Goal: Task Accomplishment & Management: Complete application form

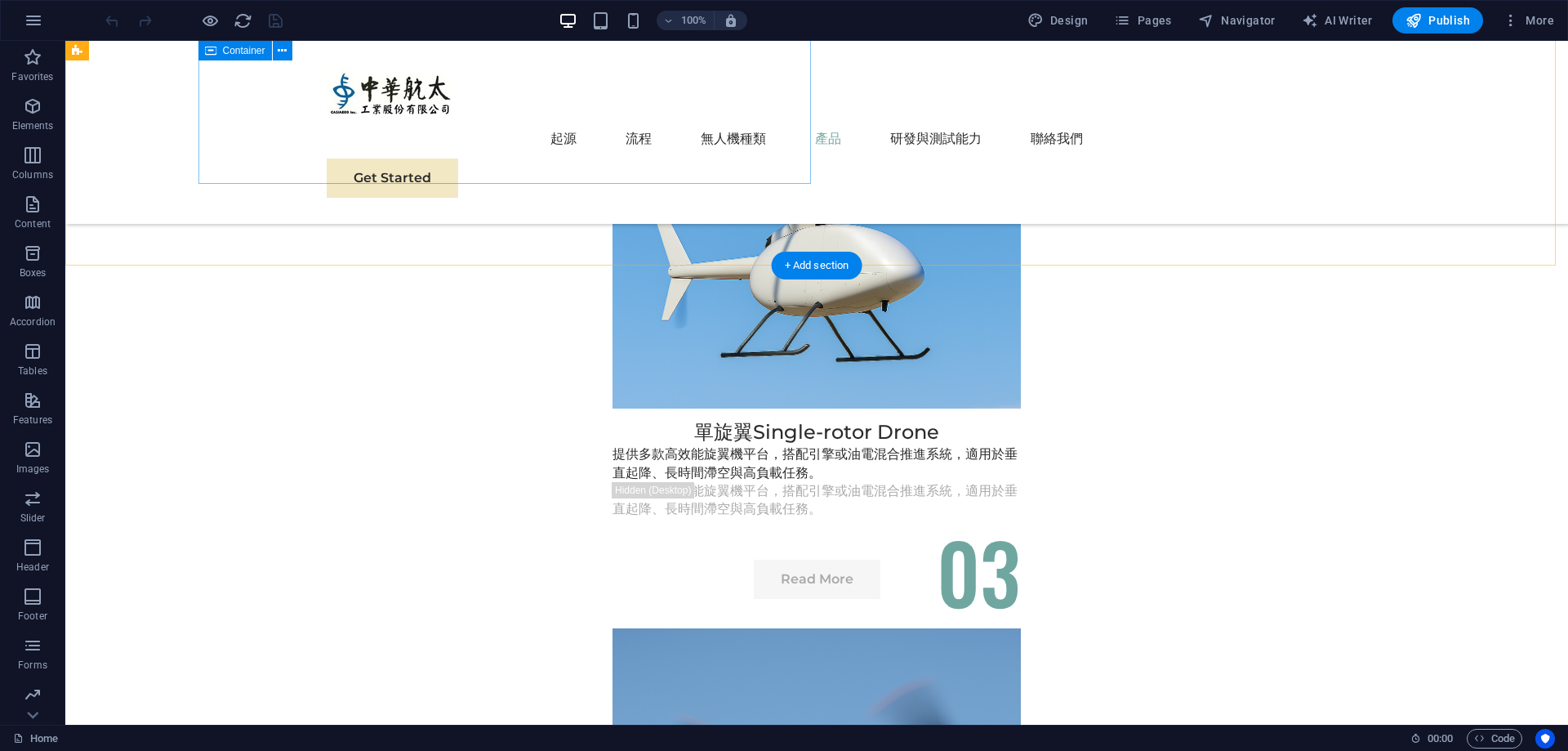
scroll to position [4412, 0]
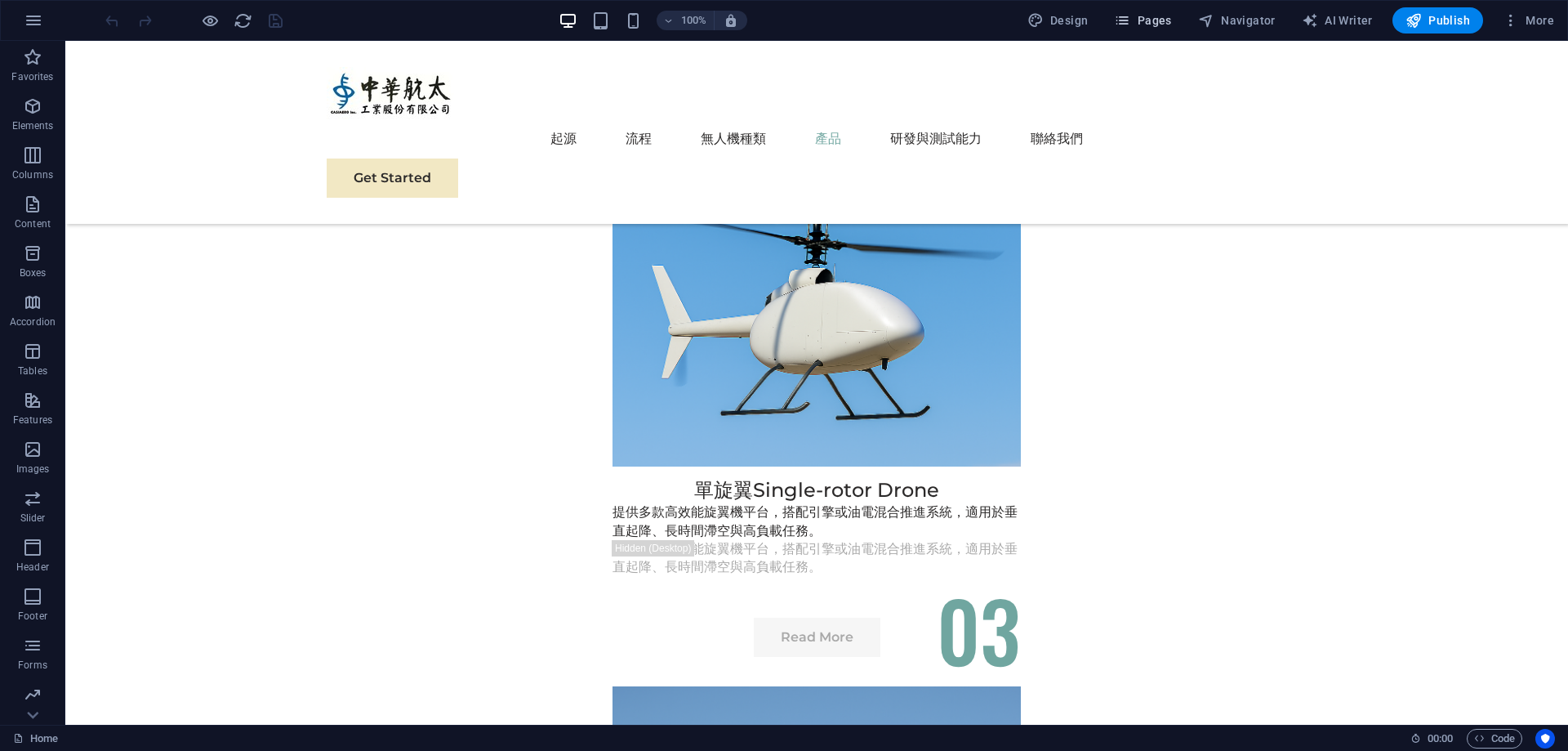
click at [1155, 28] on span "Pages" at bounding box center [1142, 20] width 57 height 16
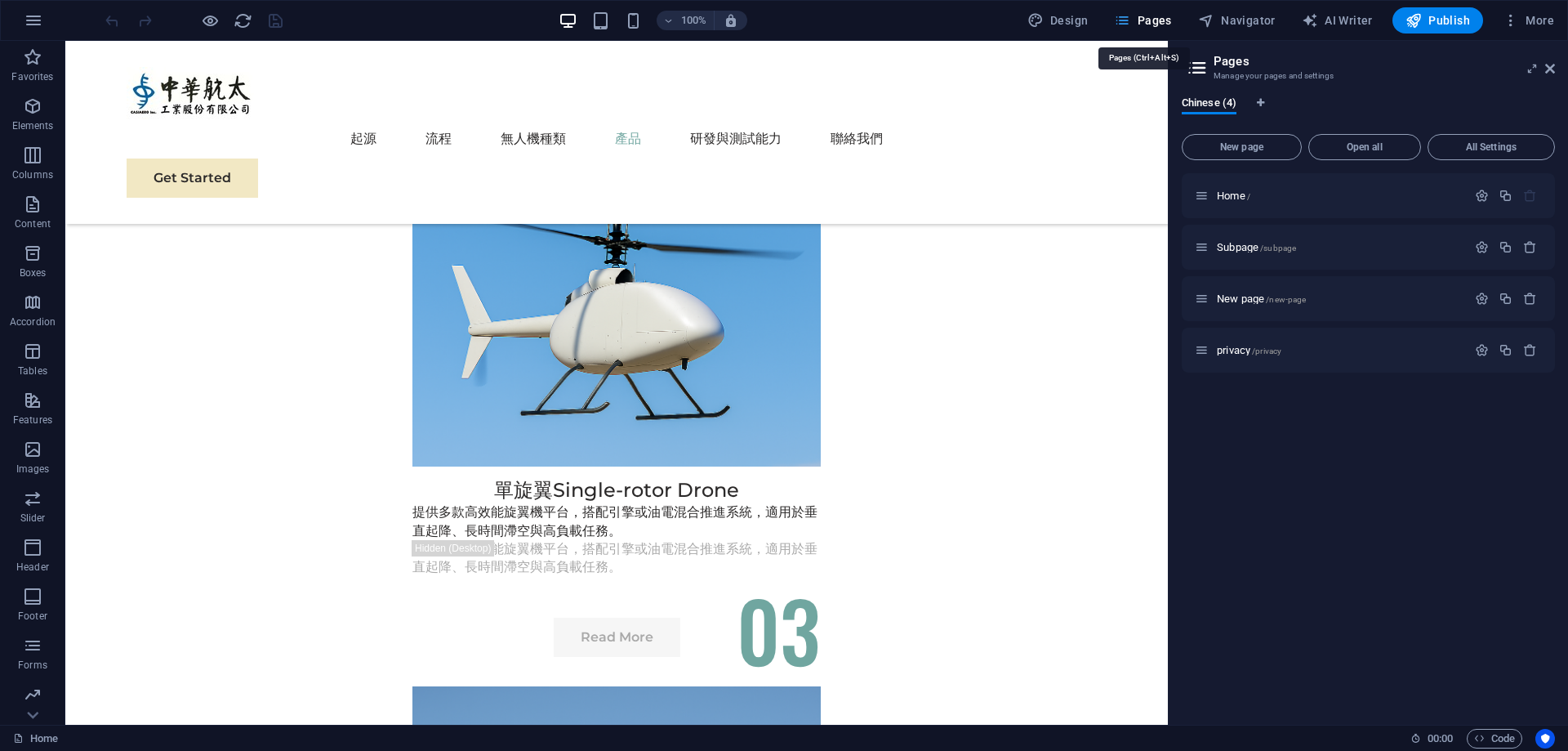
scroll to position [4193, 0]
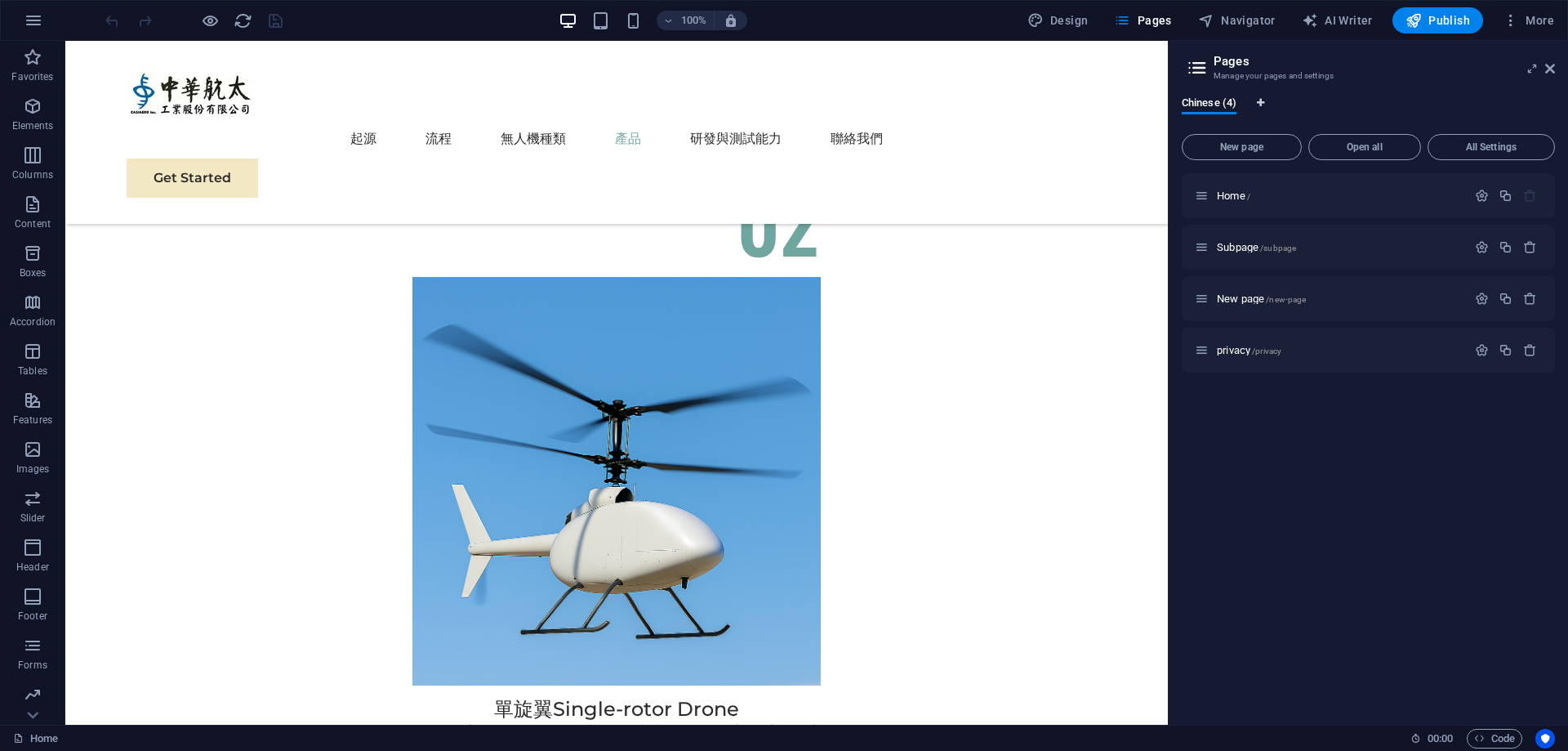
click at [1258, 96] on button "Language Tabs" at bounding box center [1260, 105] width 9 height 18
select select "30"
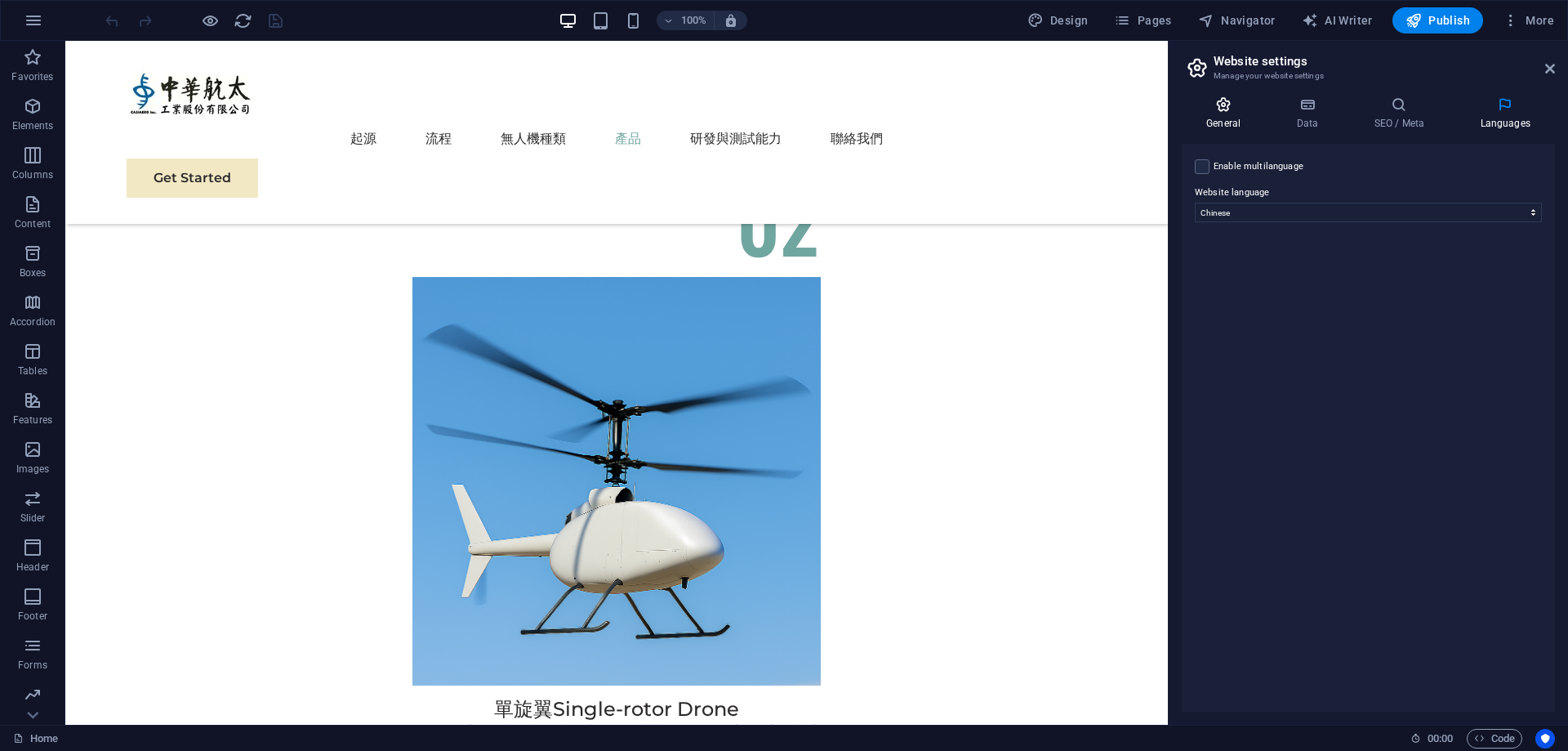
click at [1232, 108] on icon at bounding box center [1223, 104] width 83 height 16
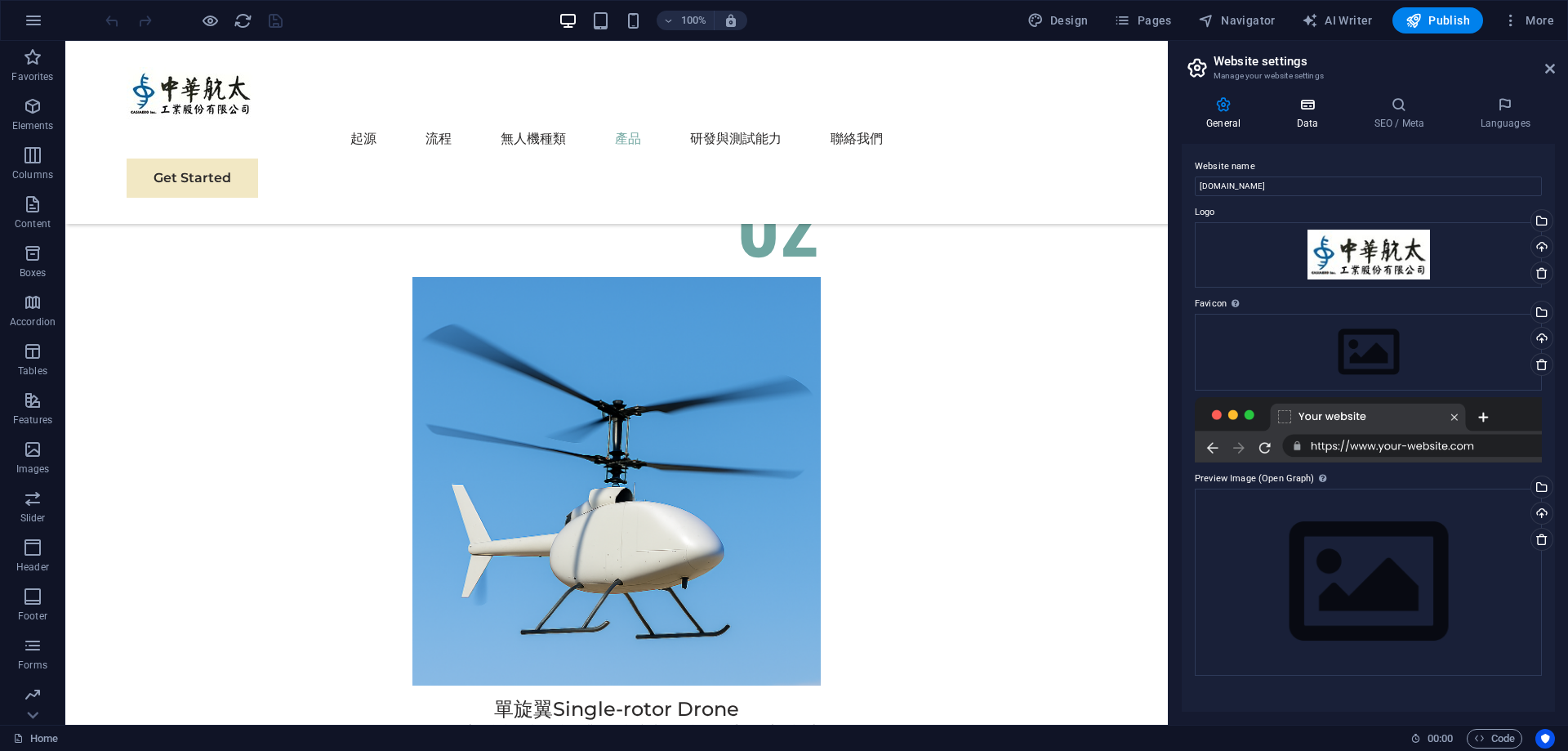
click at [1327, 99] on icon at bounding box center [1307, 104] width 71 height 16
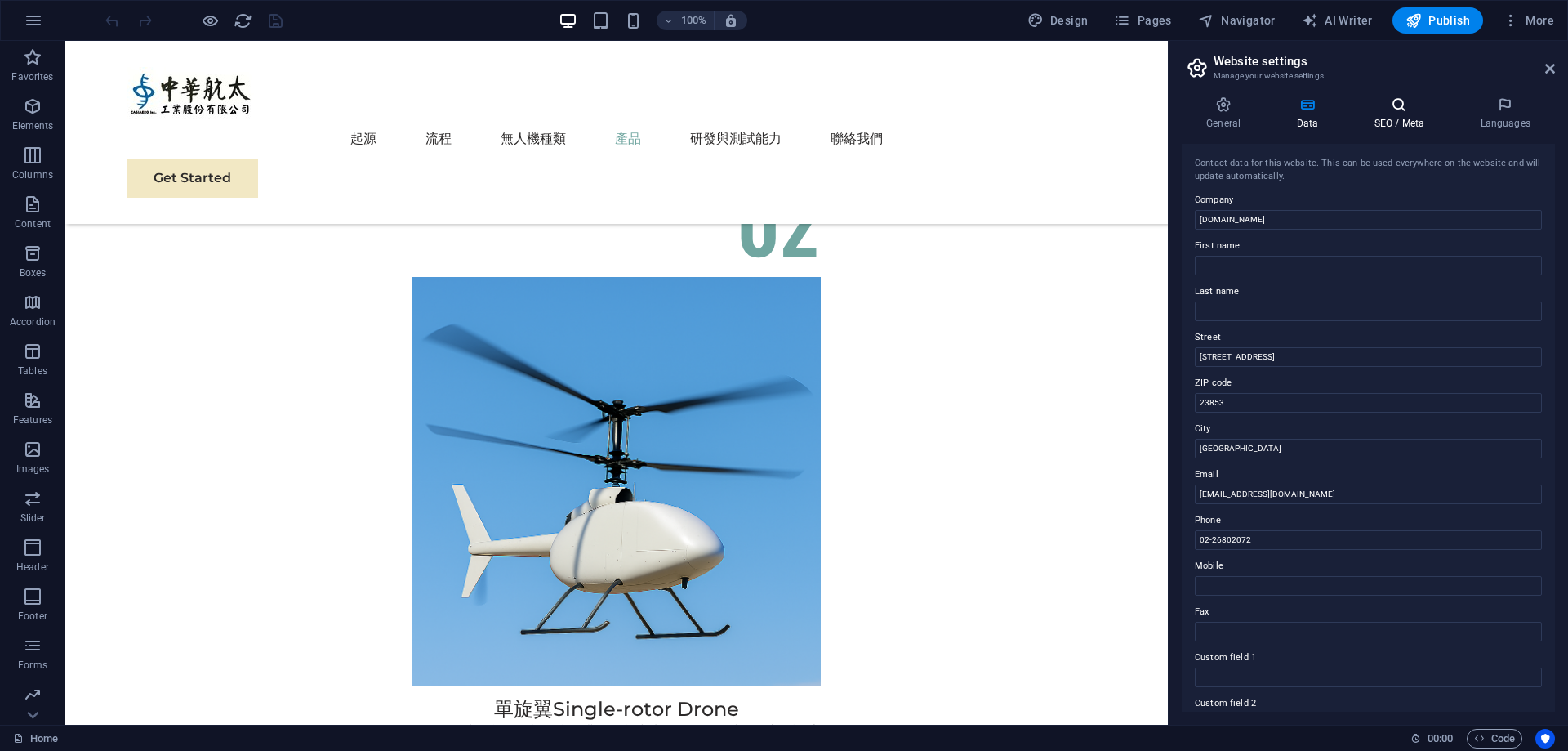
click at [1397, 108] on icon at bounding box center [1398, 104] width 99 height 16
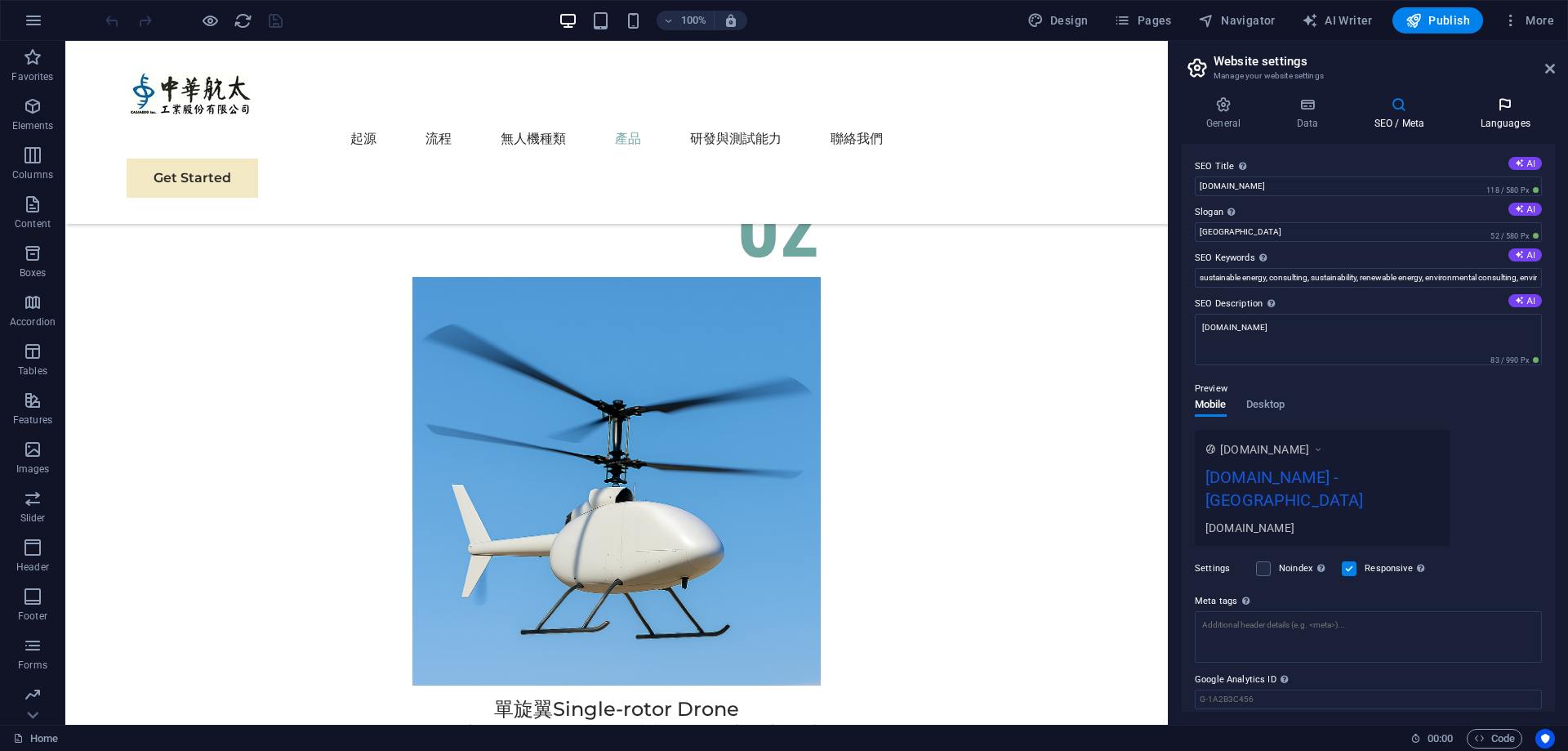
click at [1489, 123] on h4 "Languages" at bounding box center [1505, 113] width 99 height 34
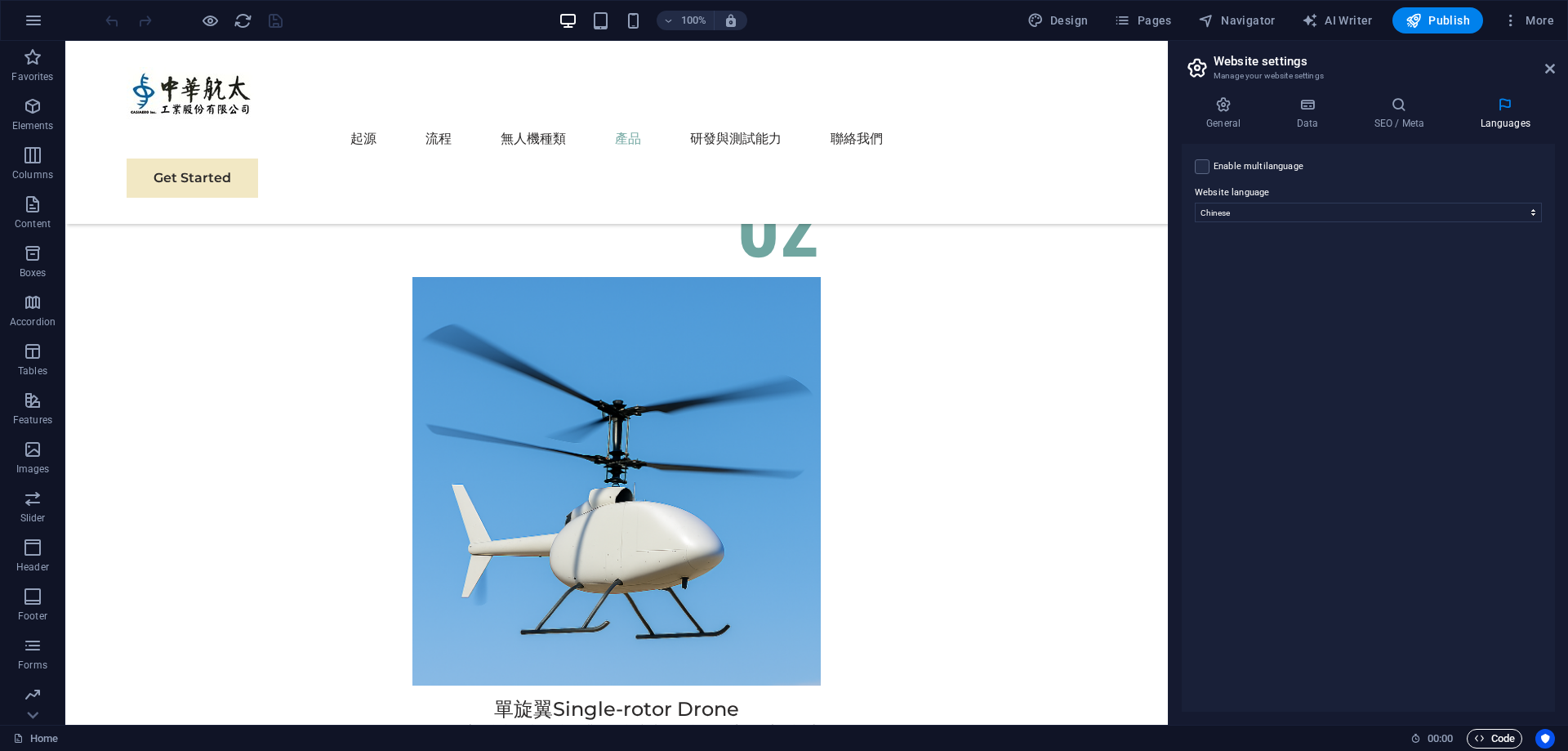
click at [1487, 743] on span "Code" at bounding box center [1494, 738] width 41 height 20
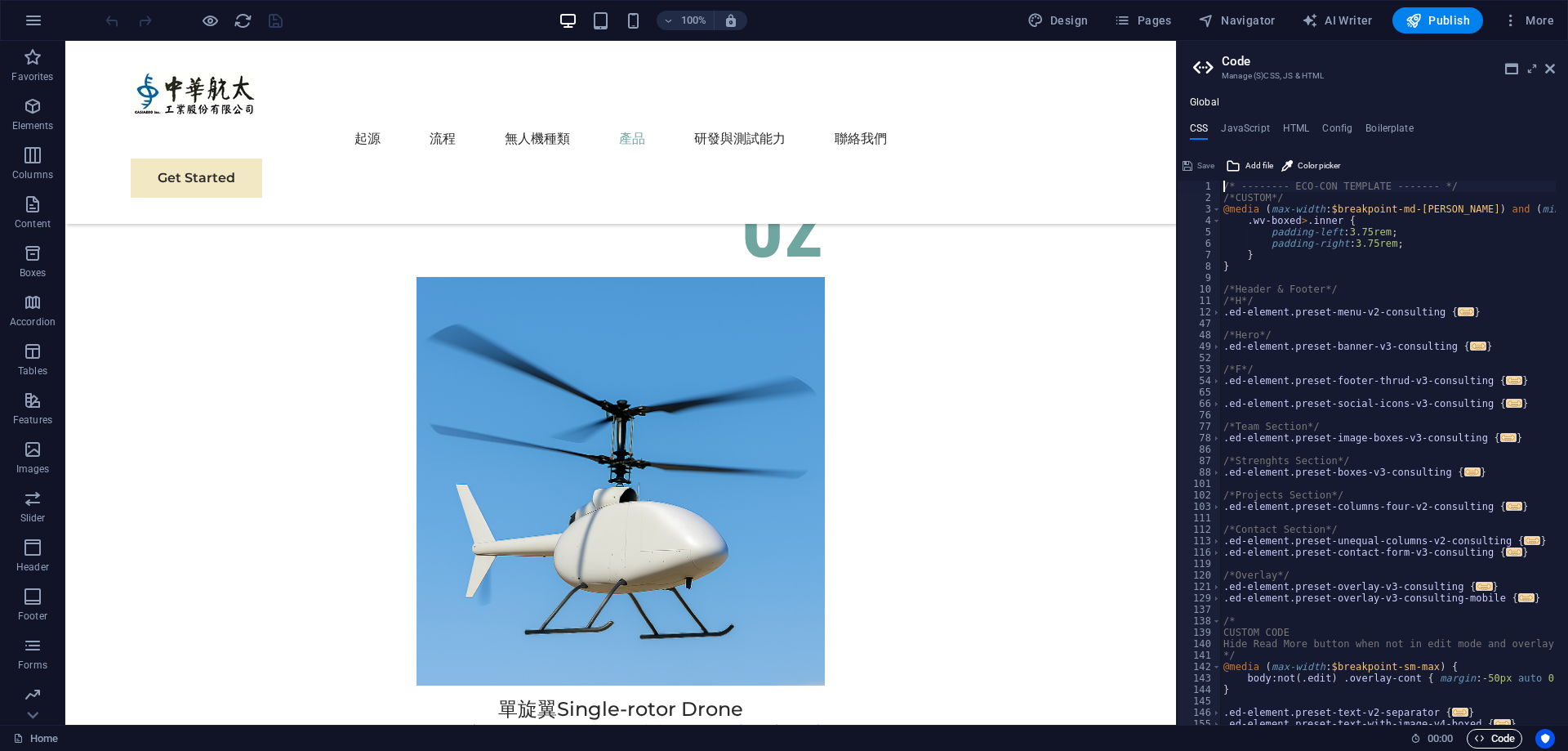
scroll to position [4203, 0]
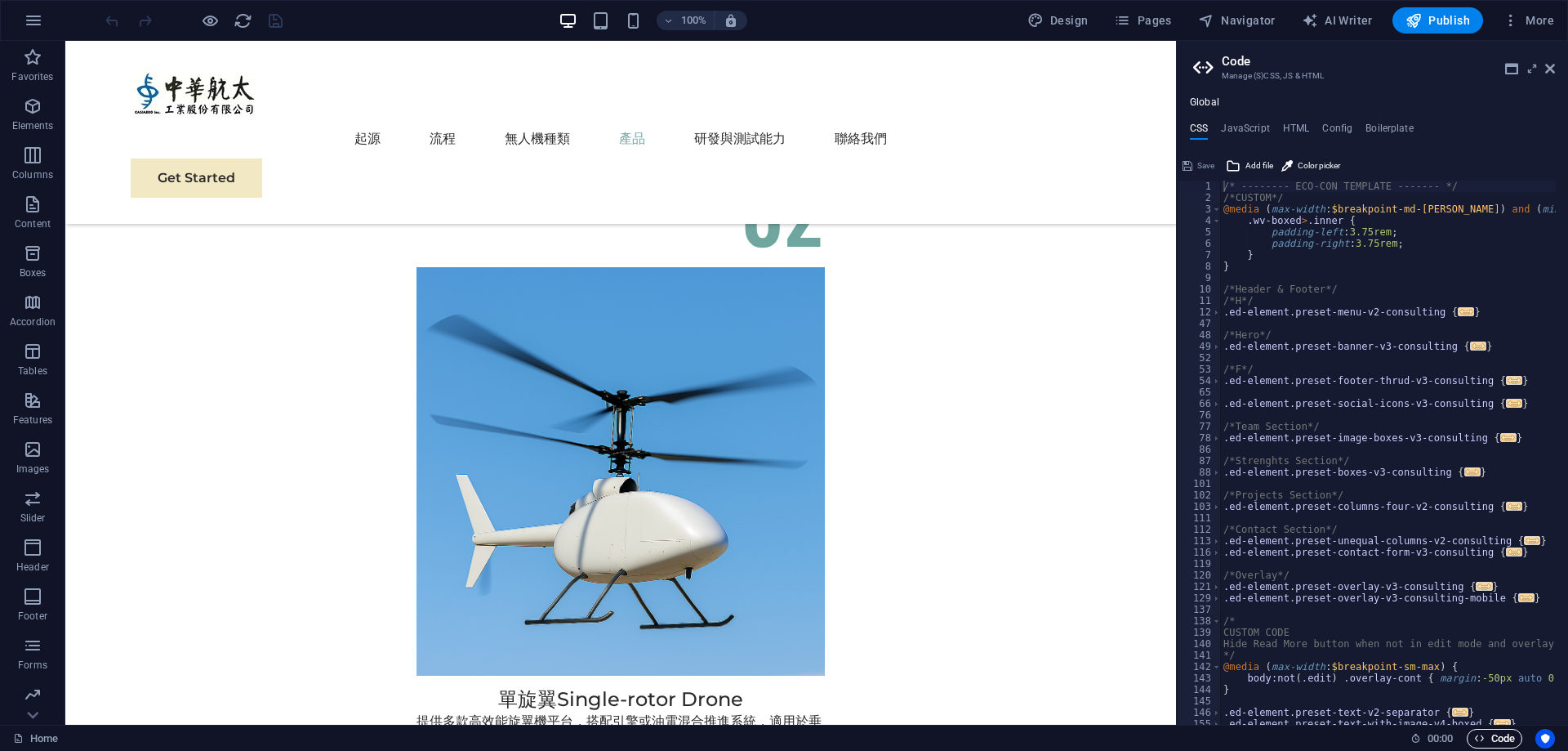
click at [1487, 743] on span "Code" at bounding box center [1494, 738] width 41 height 20
click at [1469, 740] on button "Code" at bounding box center [1494, 738] width 56 height 20
click at [1203, 69] on icon at bounding box center [1205, 68] width 25 height 23
click at [1545, 74] on icon at bounding box center [1549, 68] width 9 height 13
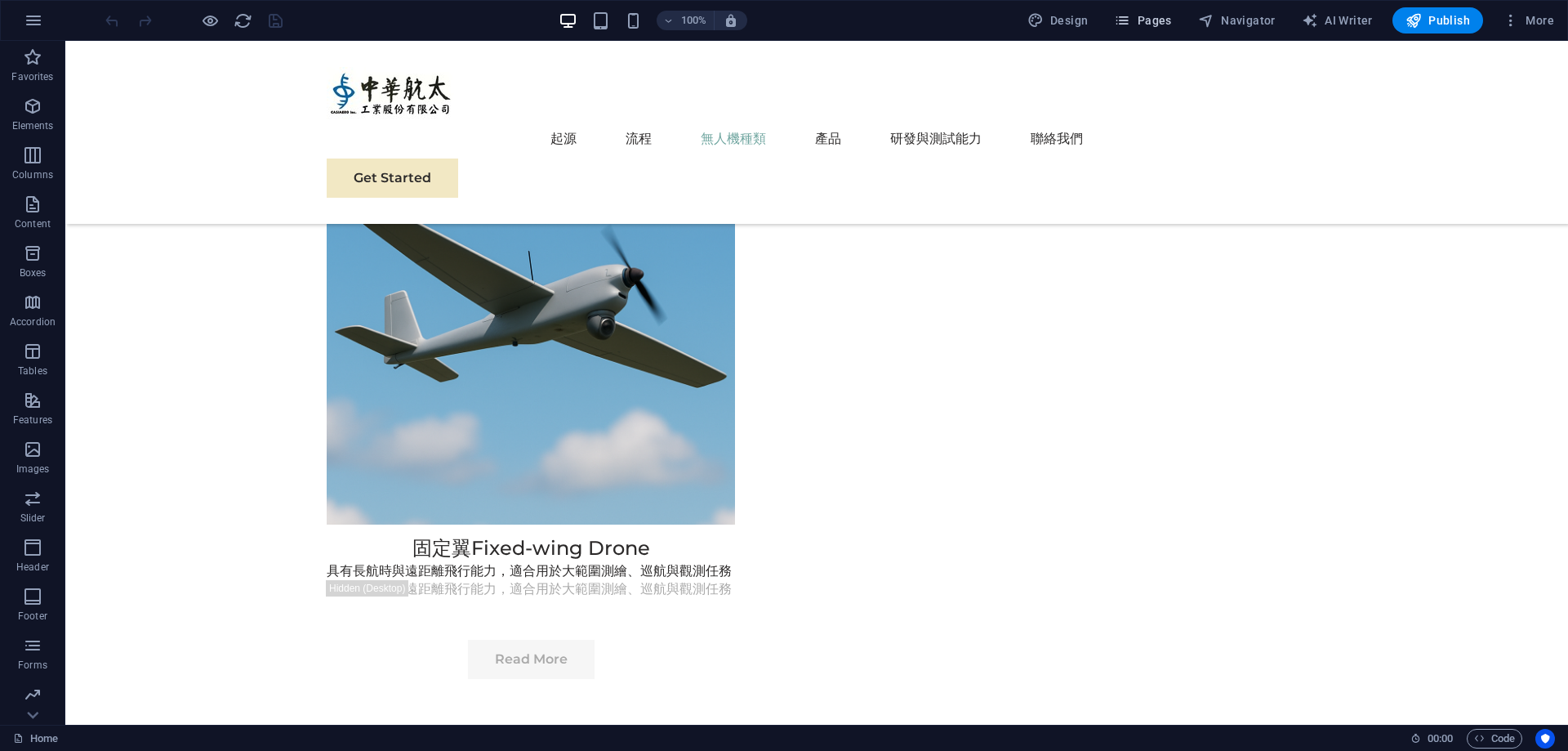
click at [1116, 13] on button "Pages" at bounding box center [1142, 21] width 70 height 26
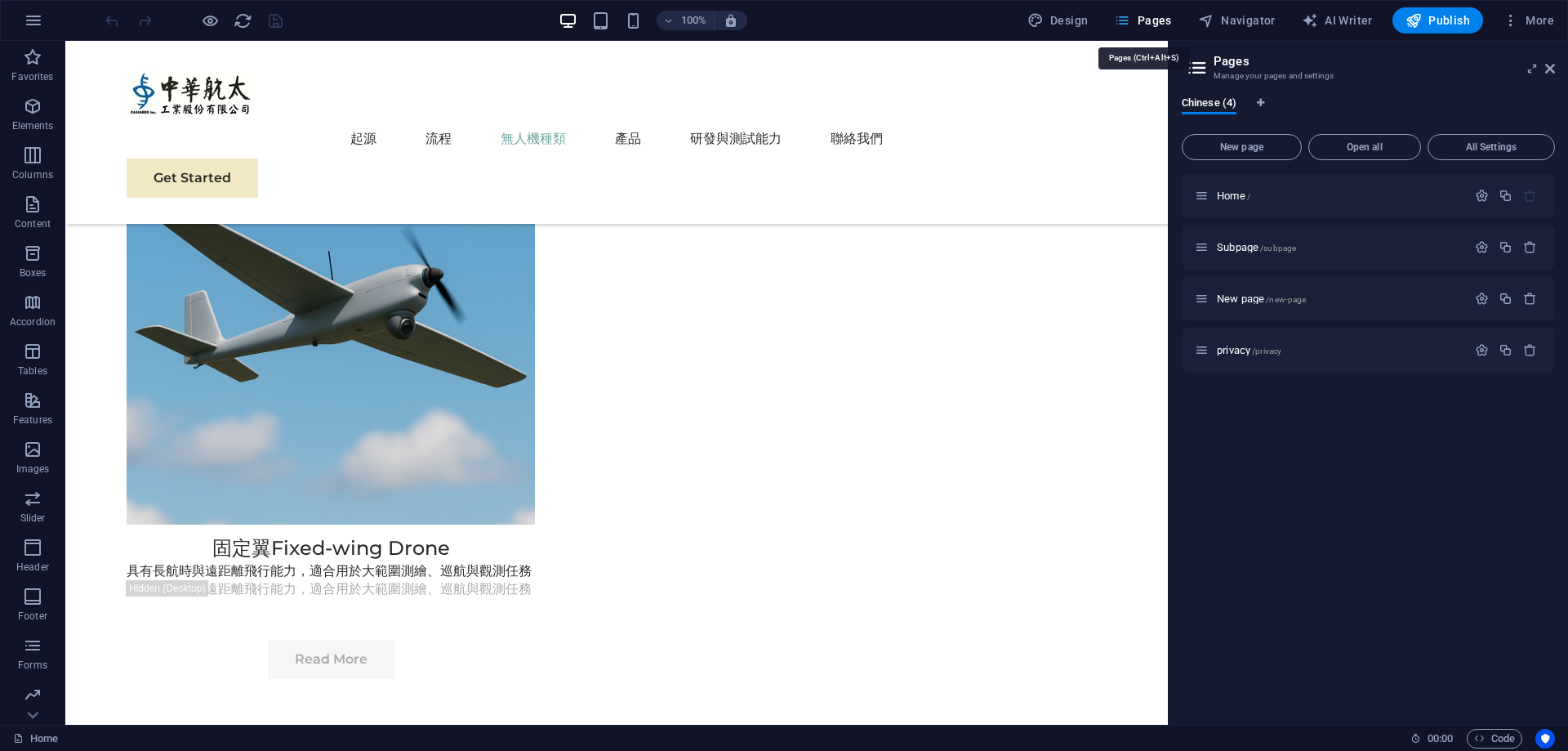
scroll to position [3305, 0]
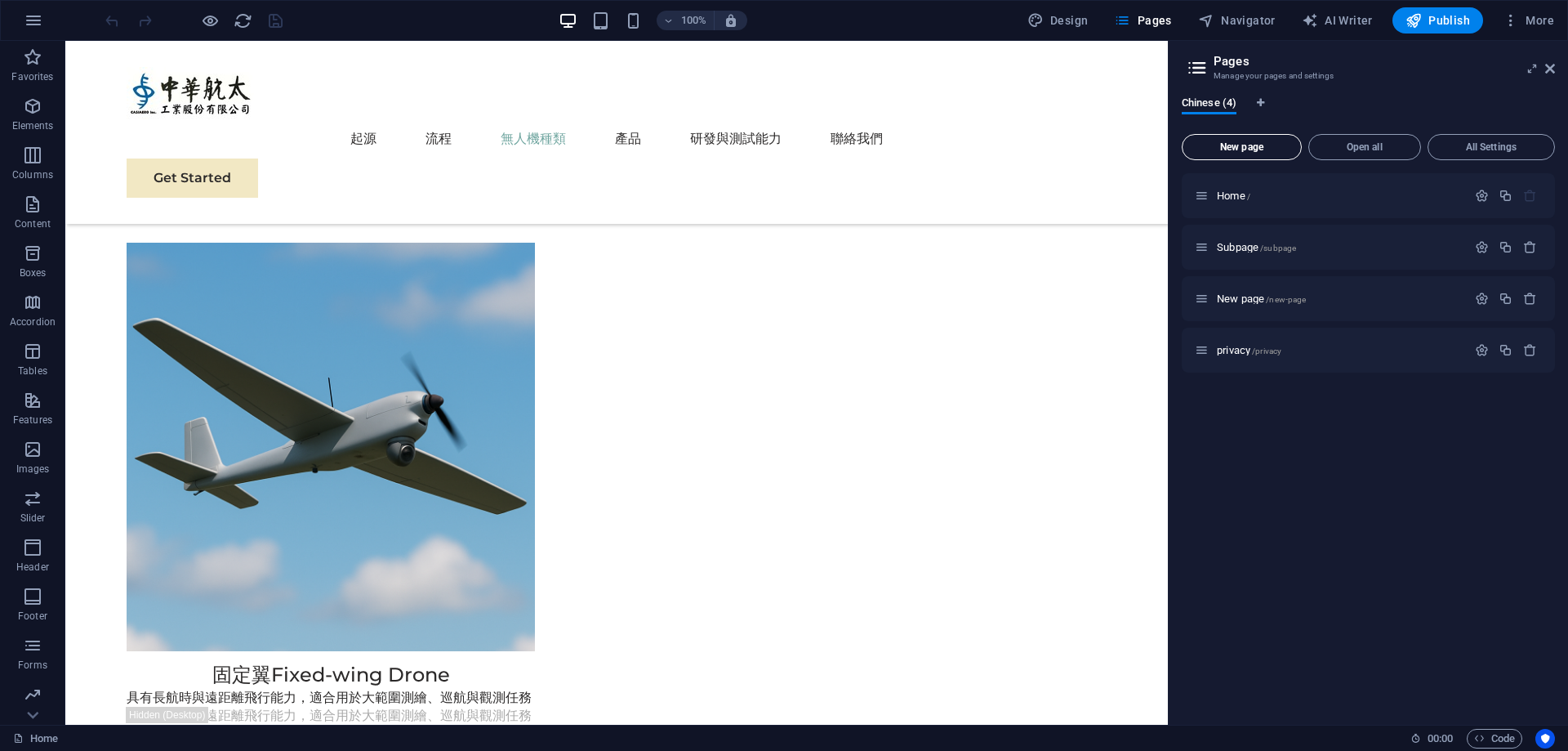
click at [1234, 156] on button "New page" at bounding box center [1242, 147] width 120 height 26
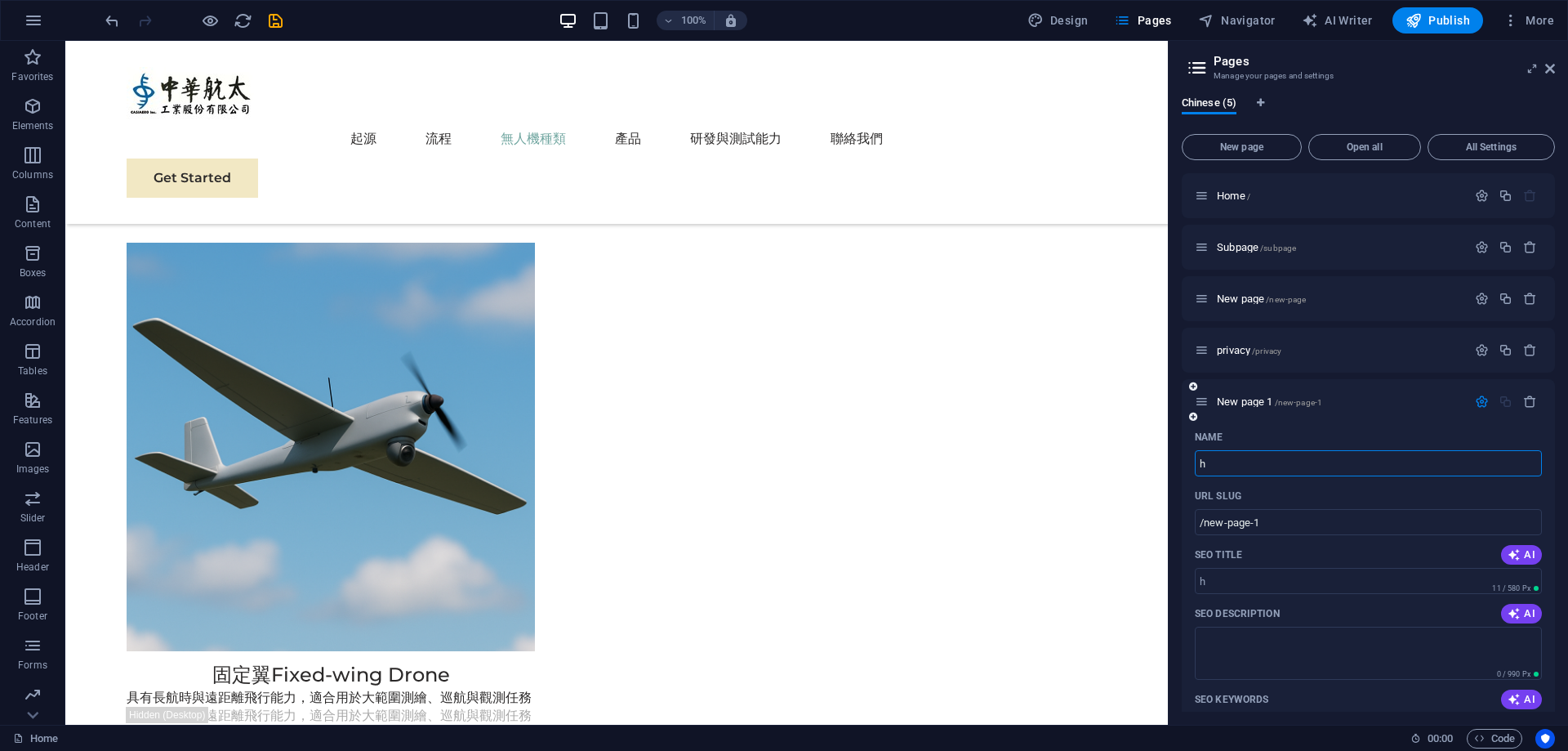
type input "h"
type input "/h"
type input "H"
type input "/"
type input "HD"
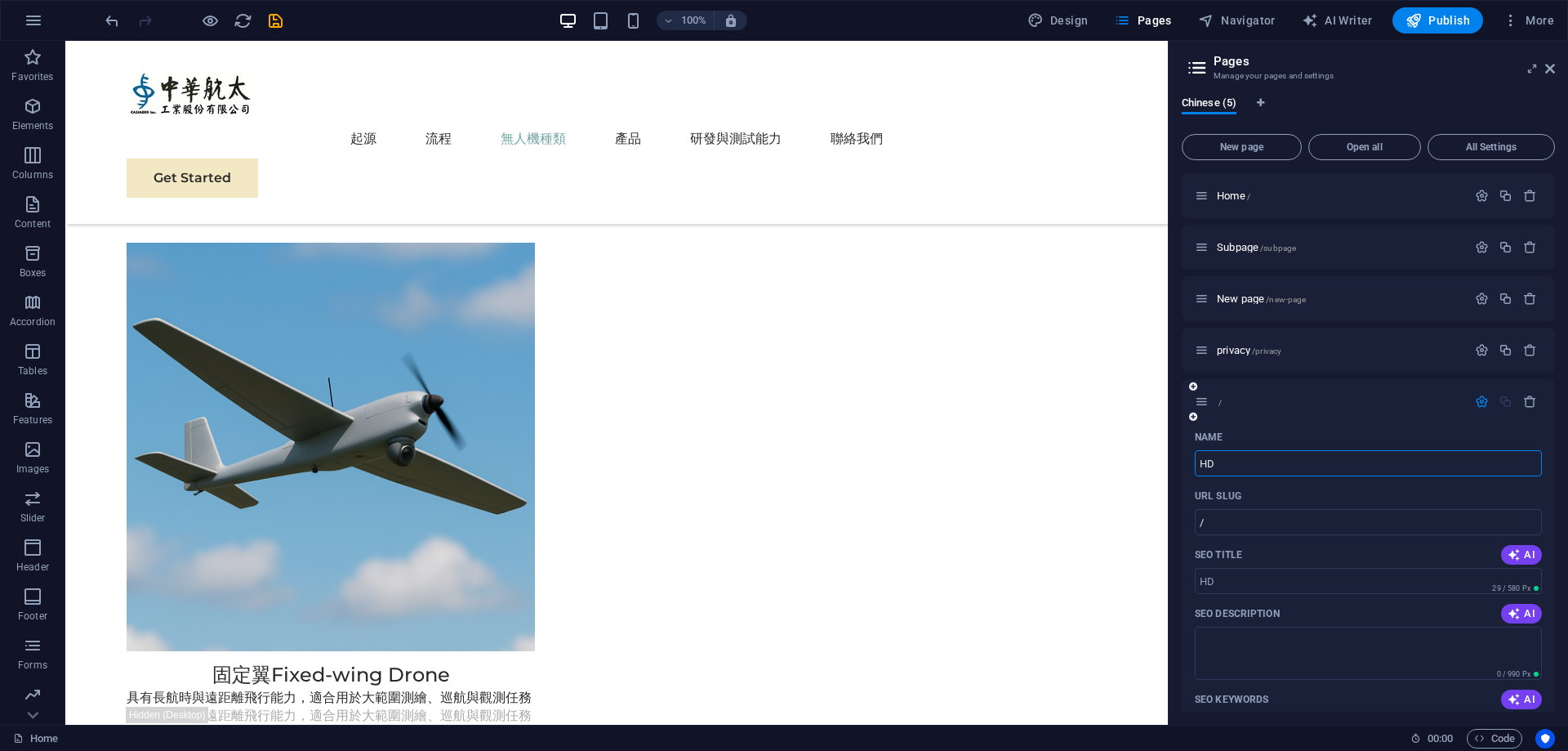
type input "/hd"
type input "HD"
type input "HD580"
type input "/hd580"
type input "HD580"
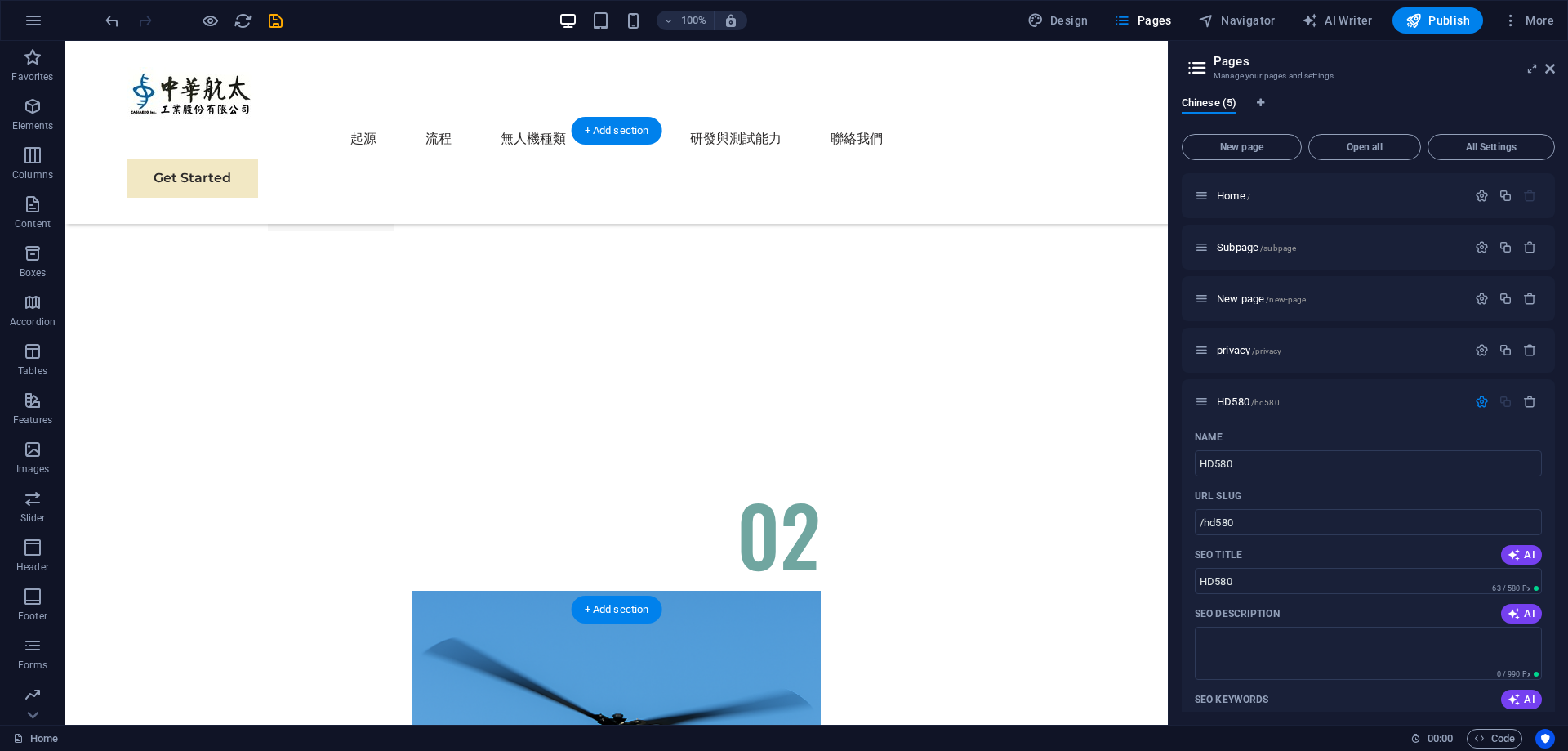
scroll to position [3958, 0]
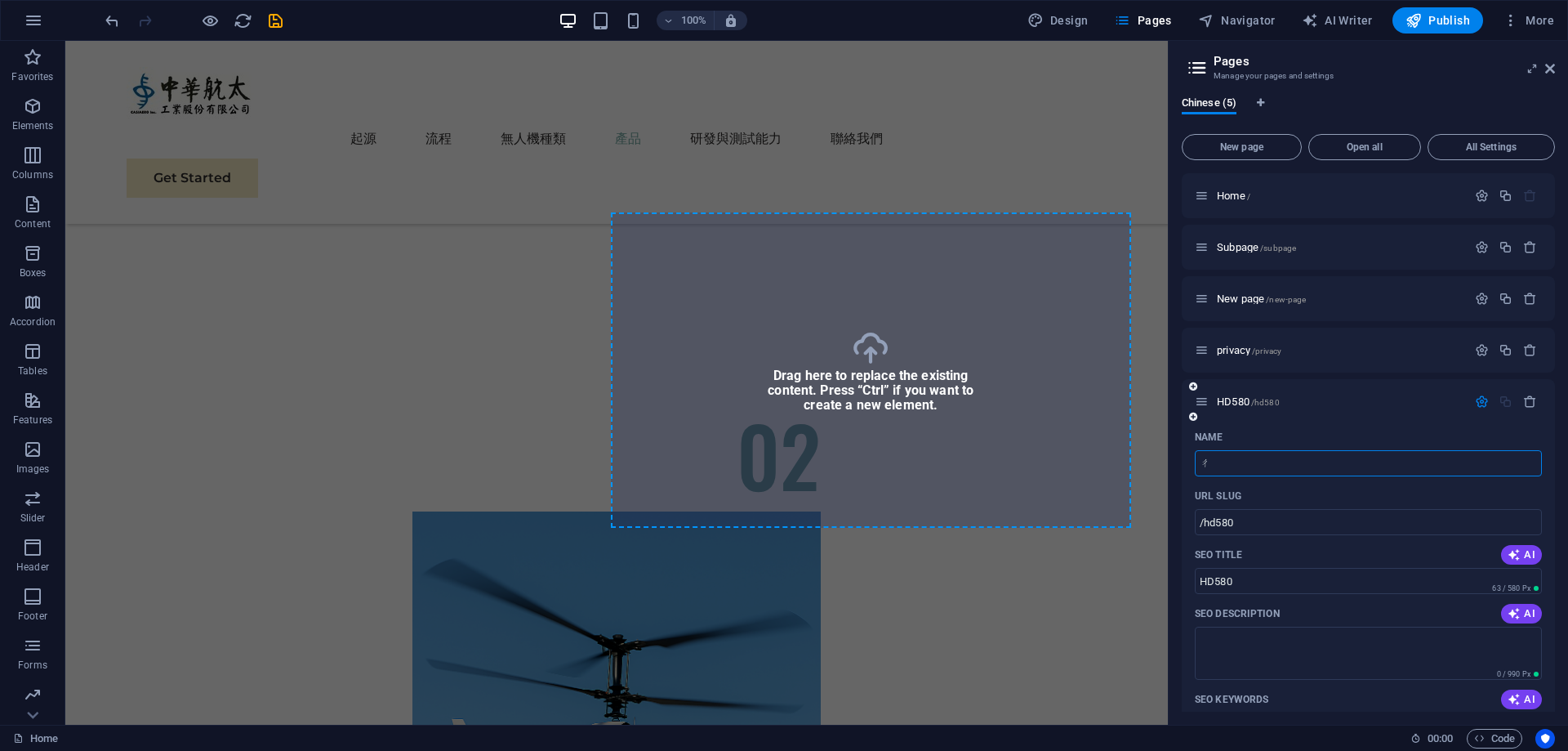
type input "ㄔ"
type input "/"
type input "ㄔ"
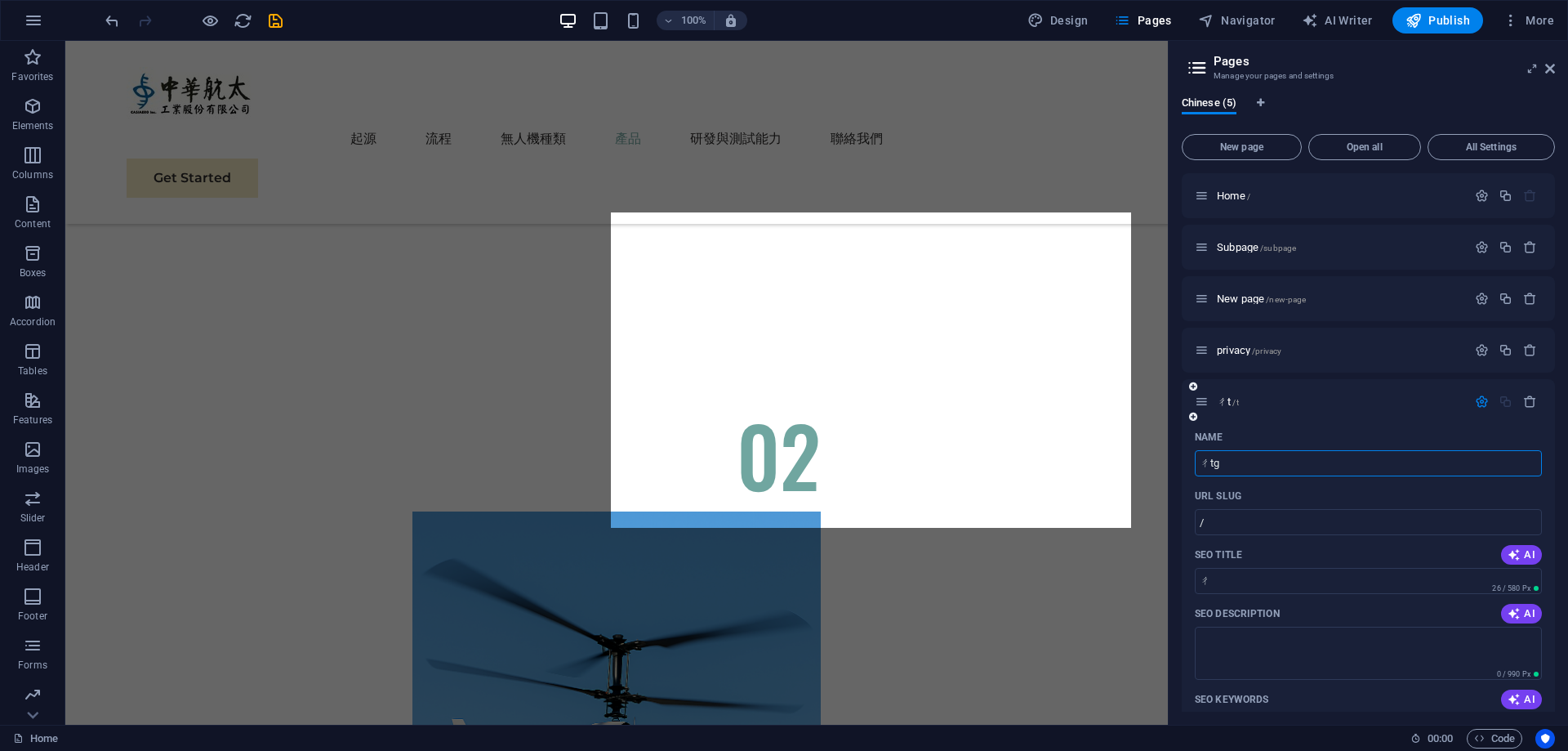
type input "ㄔtga"
type input "/t"
type input "ㄔt"
type input "ㄔtg"
type input "/tga"
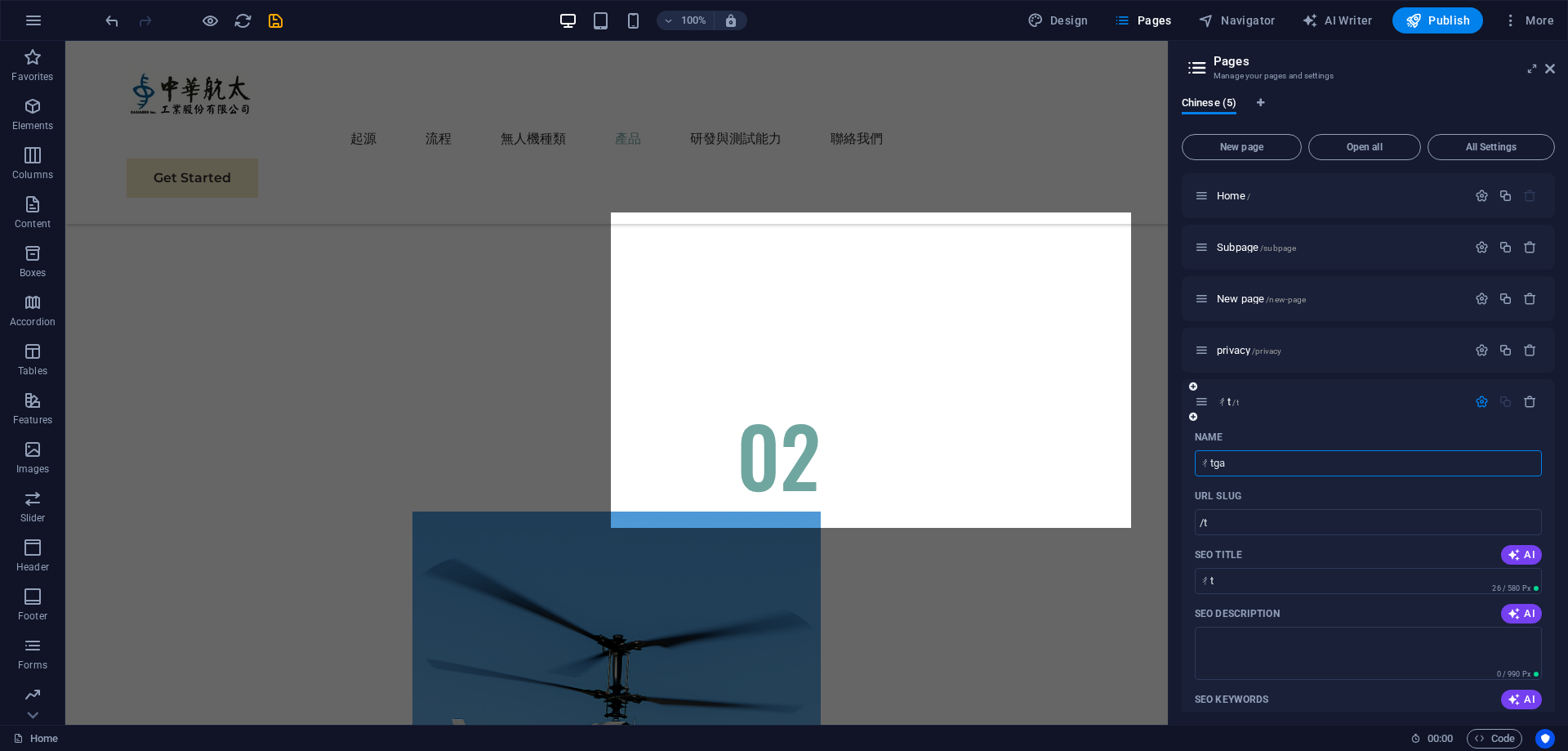
type input "ㄔtga"
type input "ㄔ"
type input "T"
type input "/"
type input "TGA"
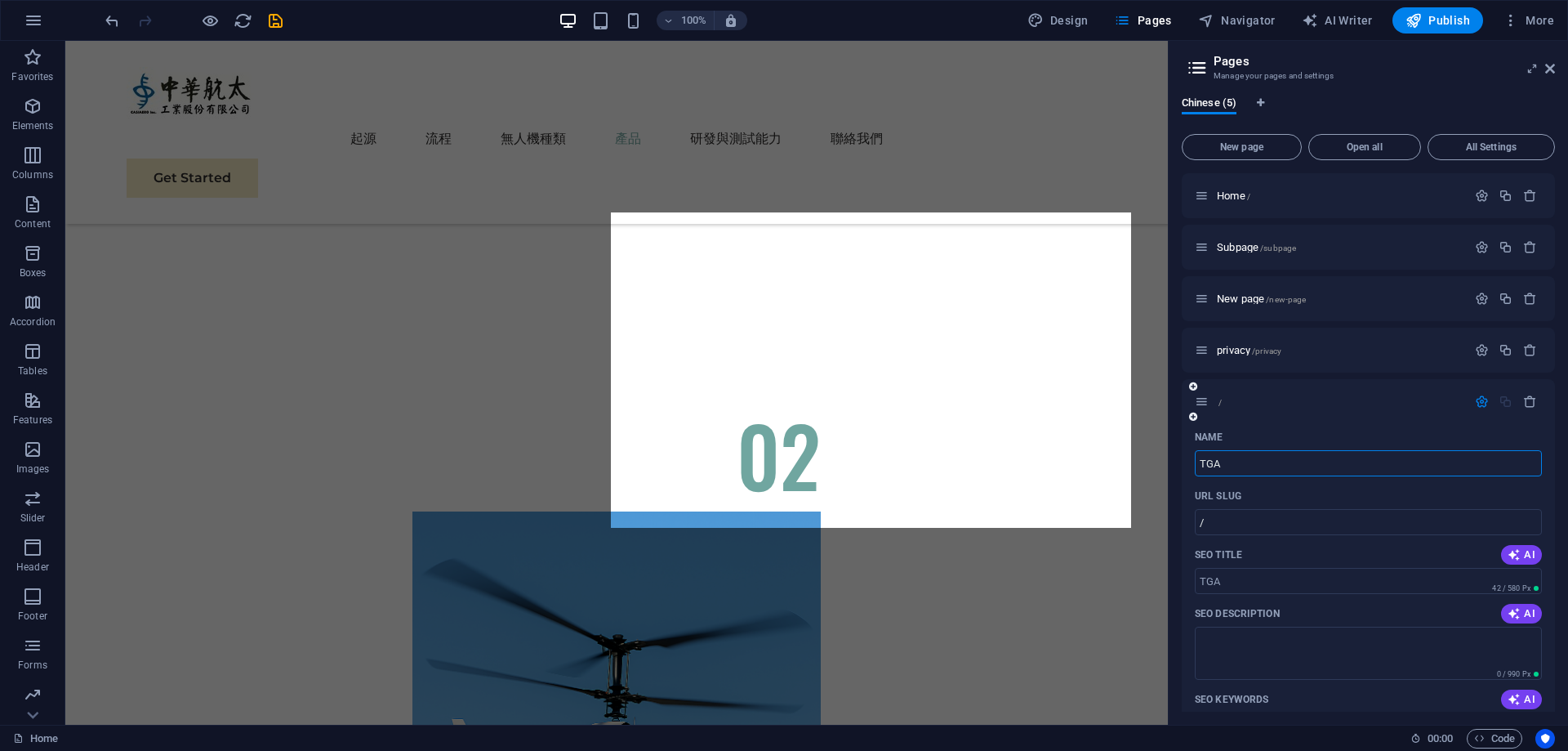
type input "/tga"
type input "TGA"
type input "TGA580"
type input "/tga580"
type input "TGA580"
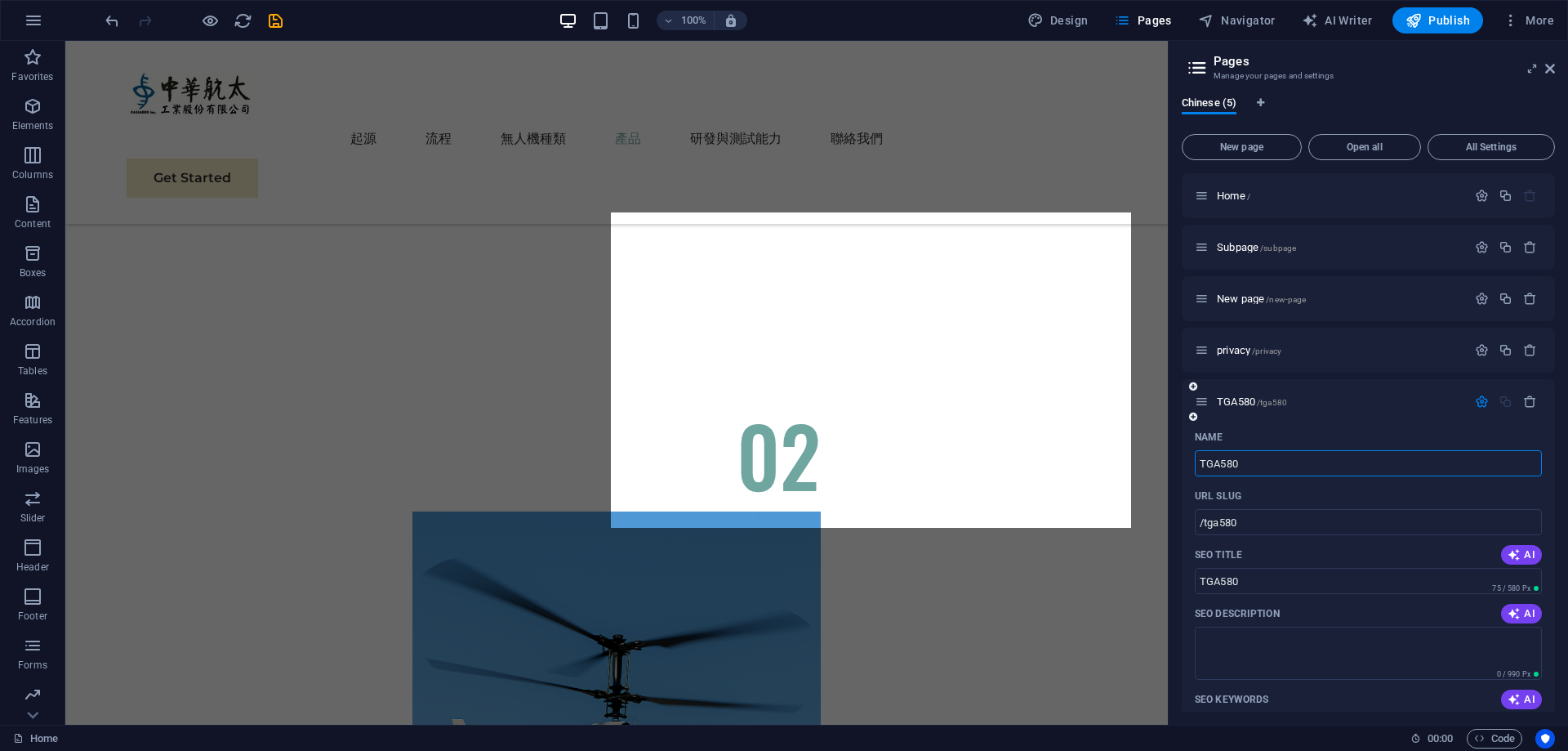
click at [1194, 528] on div "Name TGA580 ​ URL SLUG /tga580 ​ SEO Title AI TGA580 ​ 75 / 580 Px SEO Descript…" at bounding box center [1368, 720] width 374 height 592
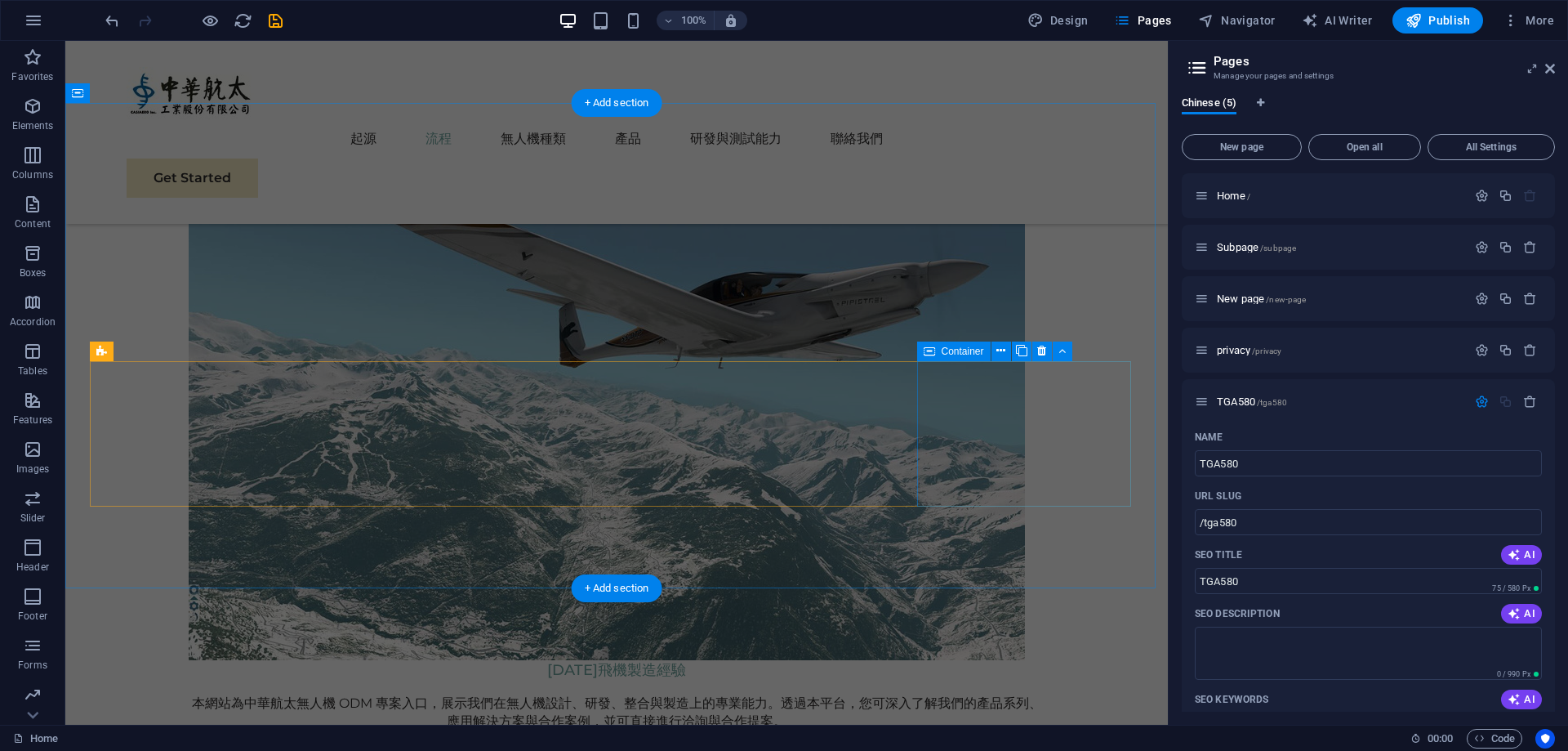
scroll to position [1344, 0]
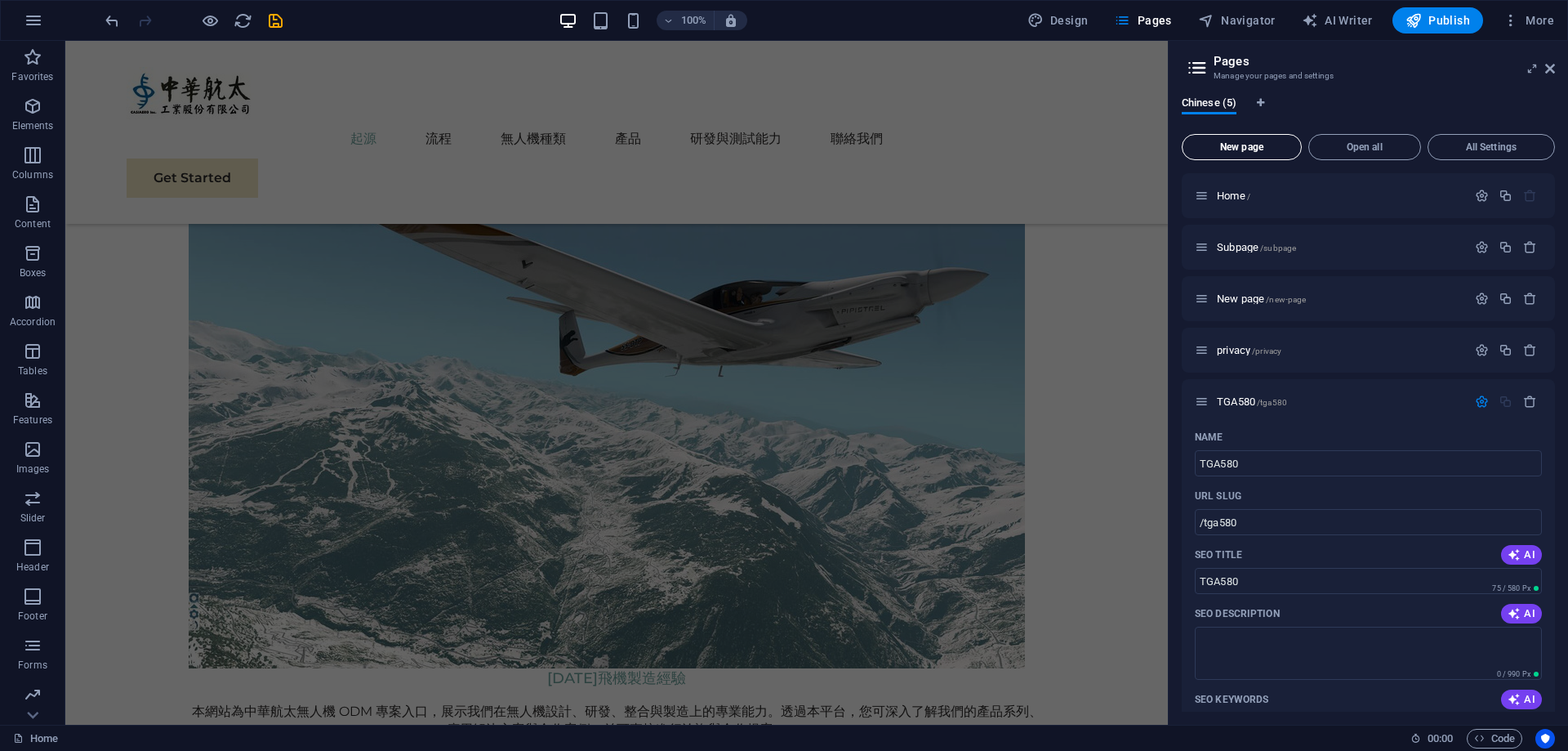
click at [1212, 147] on span "New page" at bounding box center [1242, 147] width 105 height 9
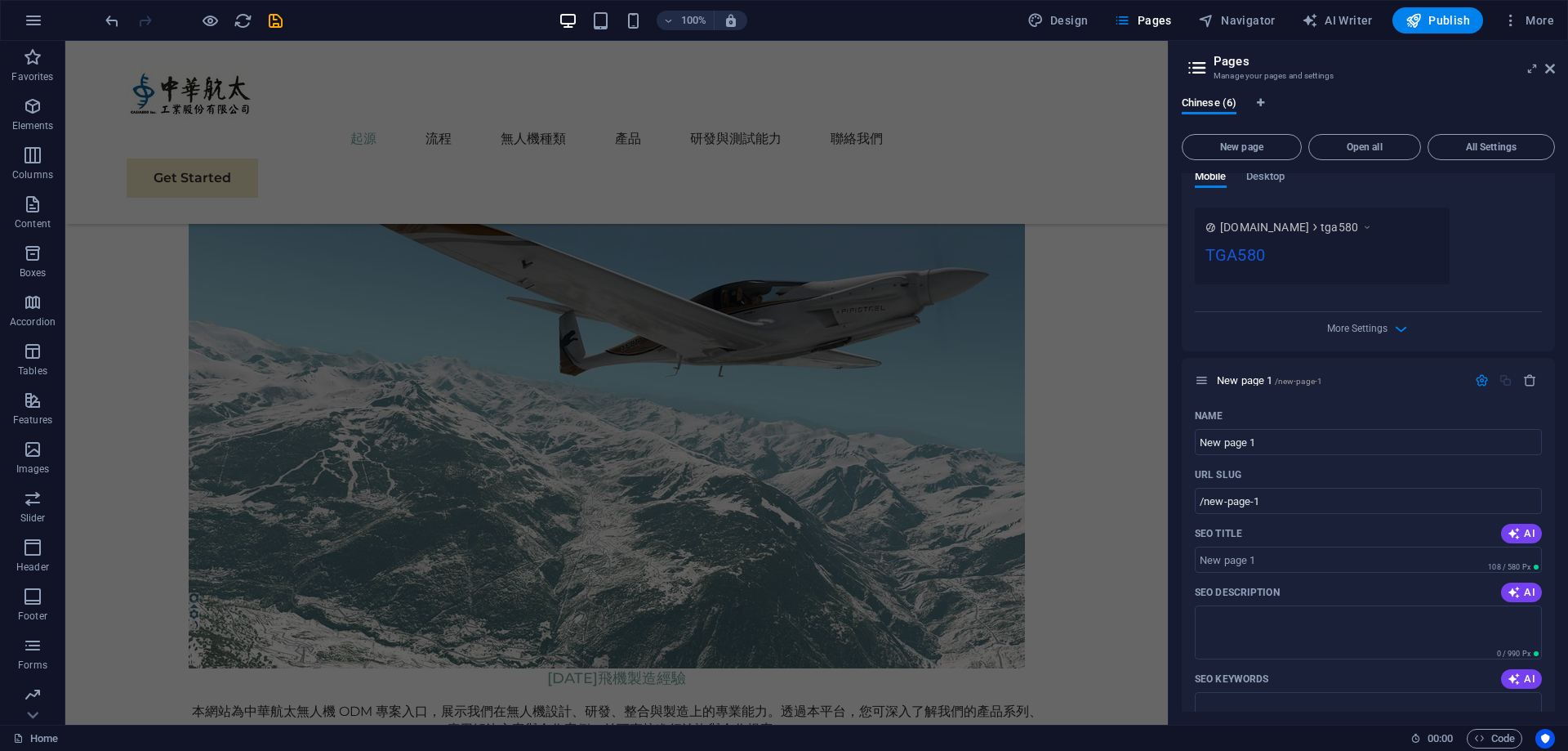
drag, startPoint x: 1212, startPoint y: 147, endPoint x: 1227, endPoint y: 115, distance: 35.3
click at [1227, 115] on div "Chinese (6) New page Open all All Settings Home / Subpage /subpage New page /ne…" at bounding box center [1368, 404] width 374 height 616
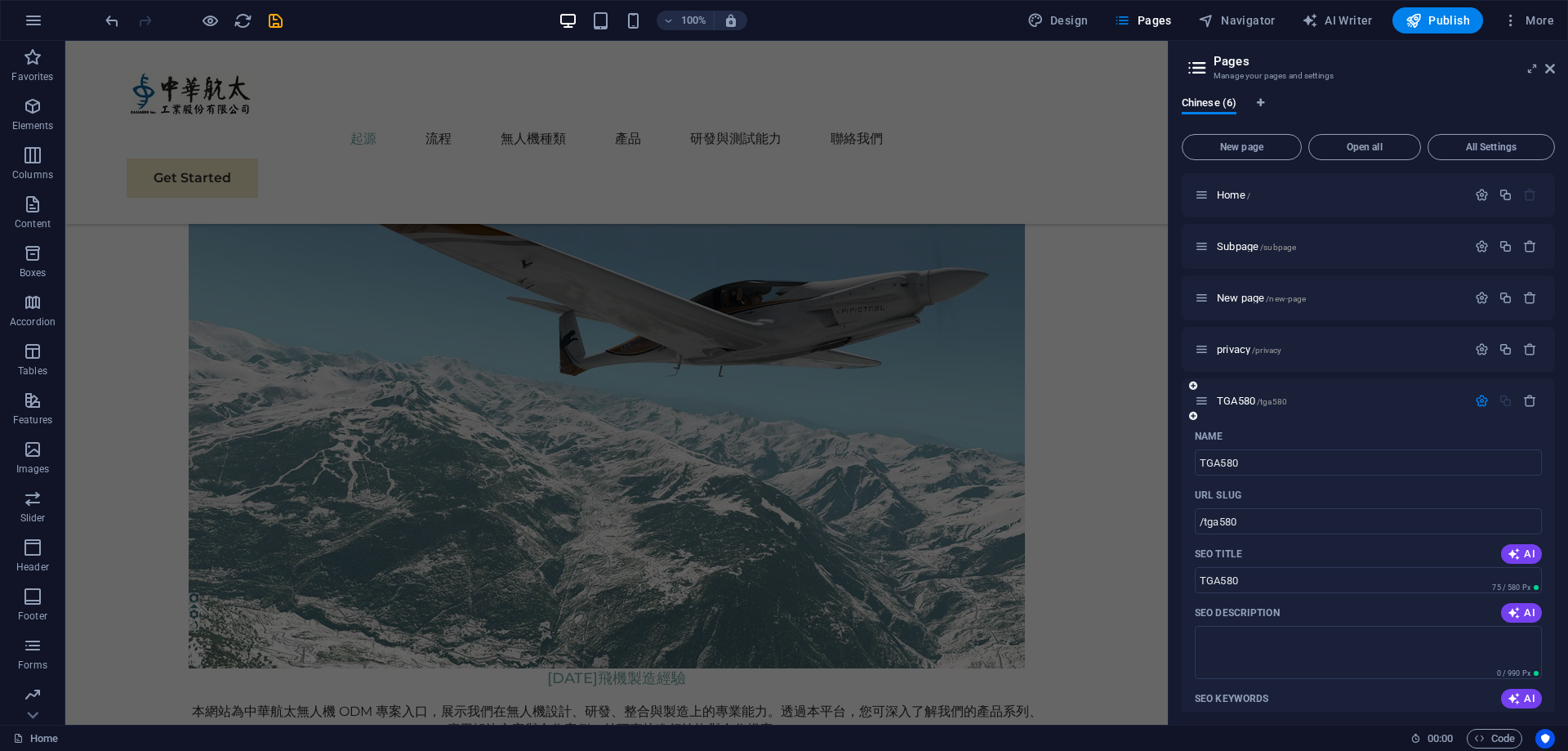
scroll to position [0, 0]
click at [1204, 402] on icon at bounding box center [1201, 401] width 14 height 14
click at [1204, 406] on icon at bounding box center [1201, 401] width 14 height 14
click at [1203, 409] on div "TGA580 /tga580" at bounding box center [1330, 401] width 272 height 19
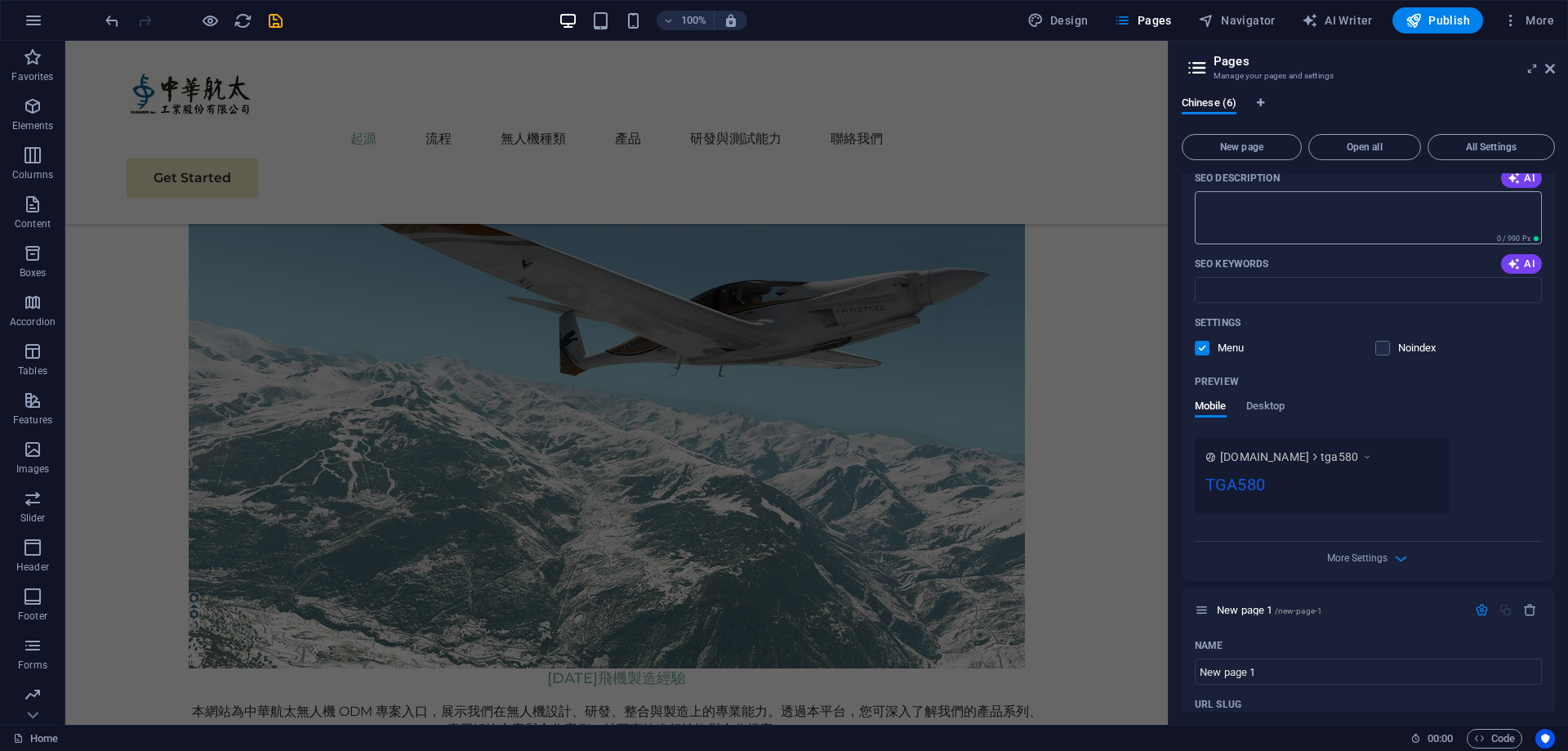
scroll to position [572, 0]
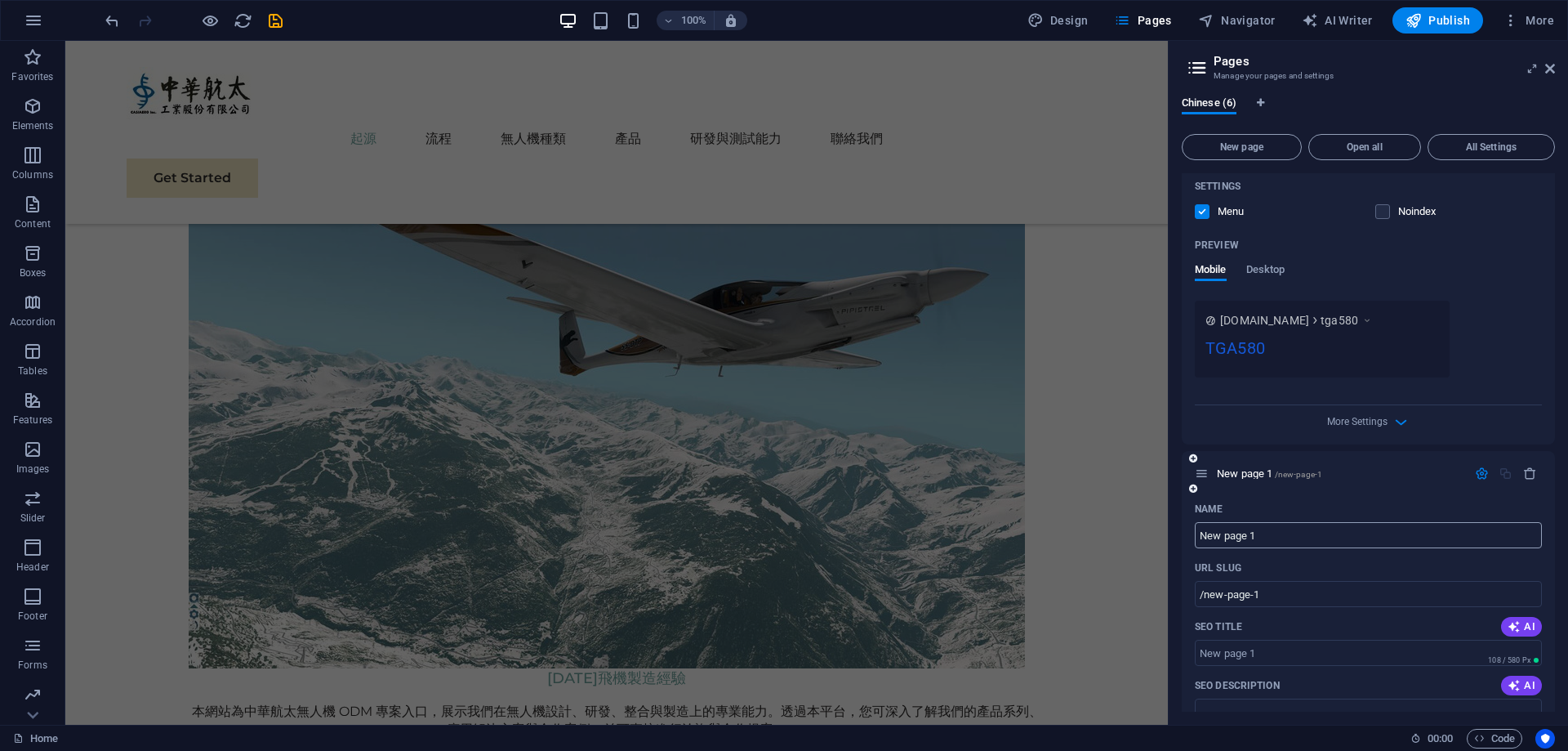
drag, startPoint x: 1344, startPoint y: 570, endPoint x: 1134, endPoint y: 536, distance: 212.7
type input "TG"
type input "/tg"
type input "TGA1"
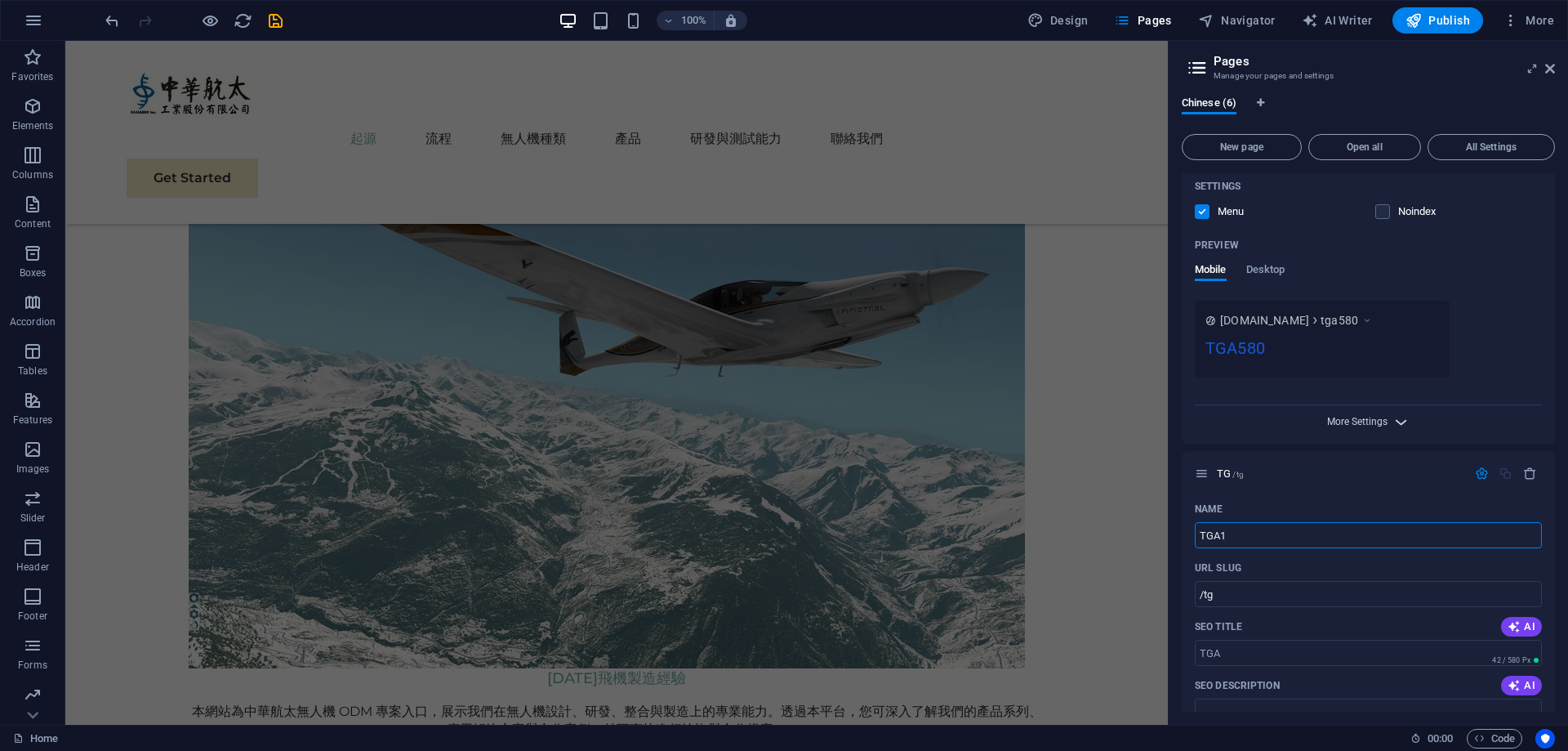
type input "/tga"
type input "TGA110"
type input "/tga110"
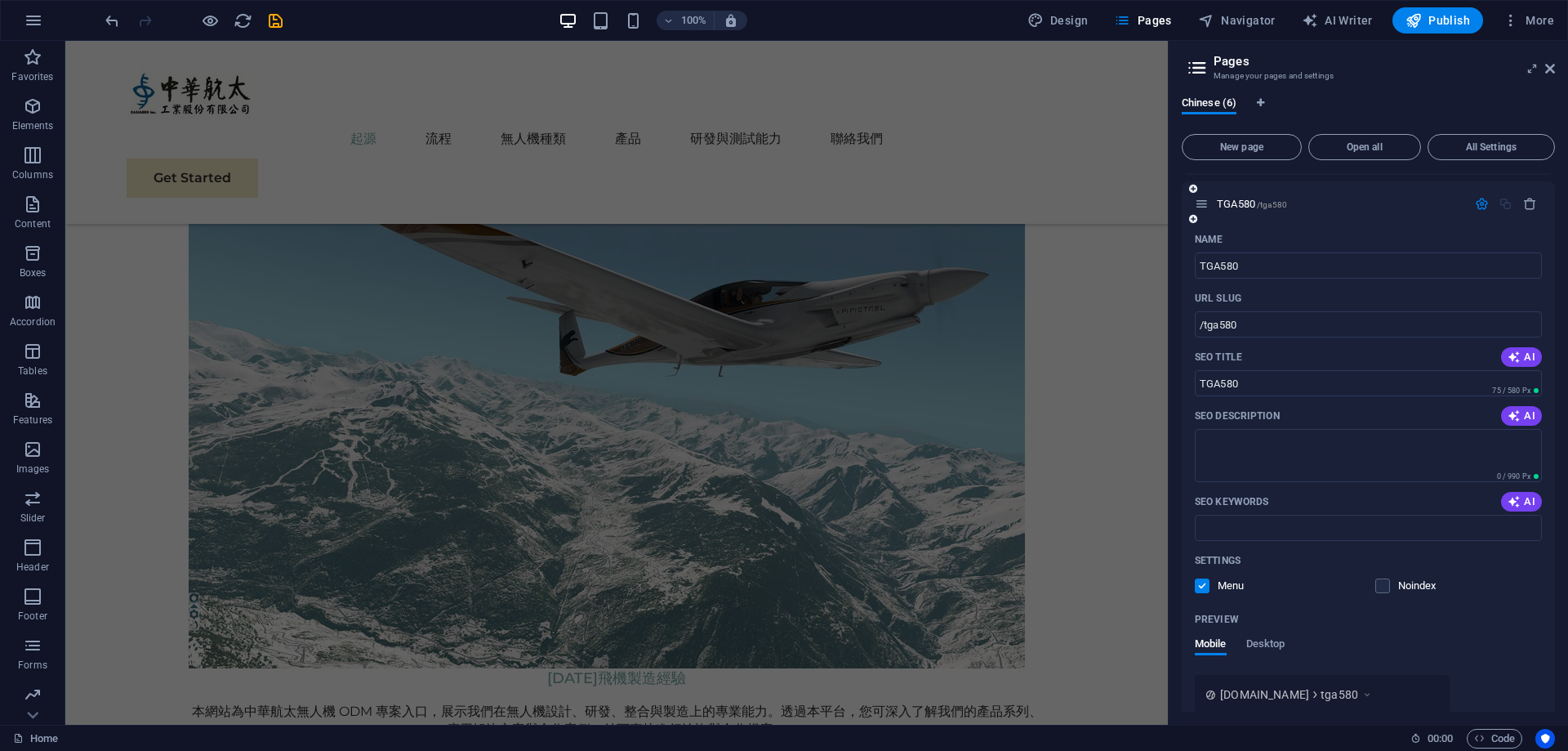
scroll to position [116, 0]
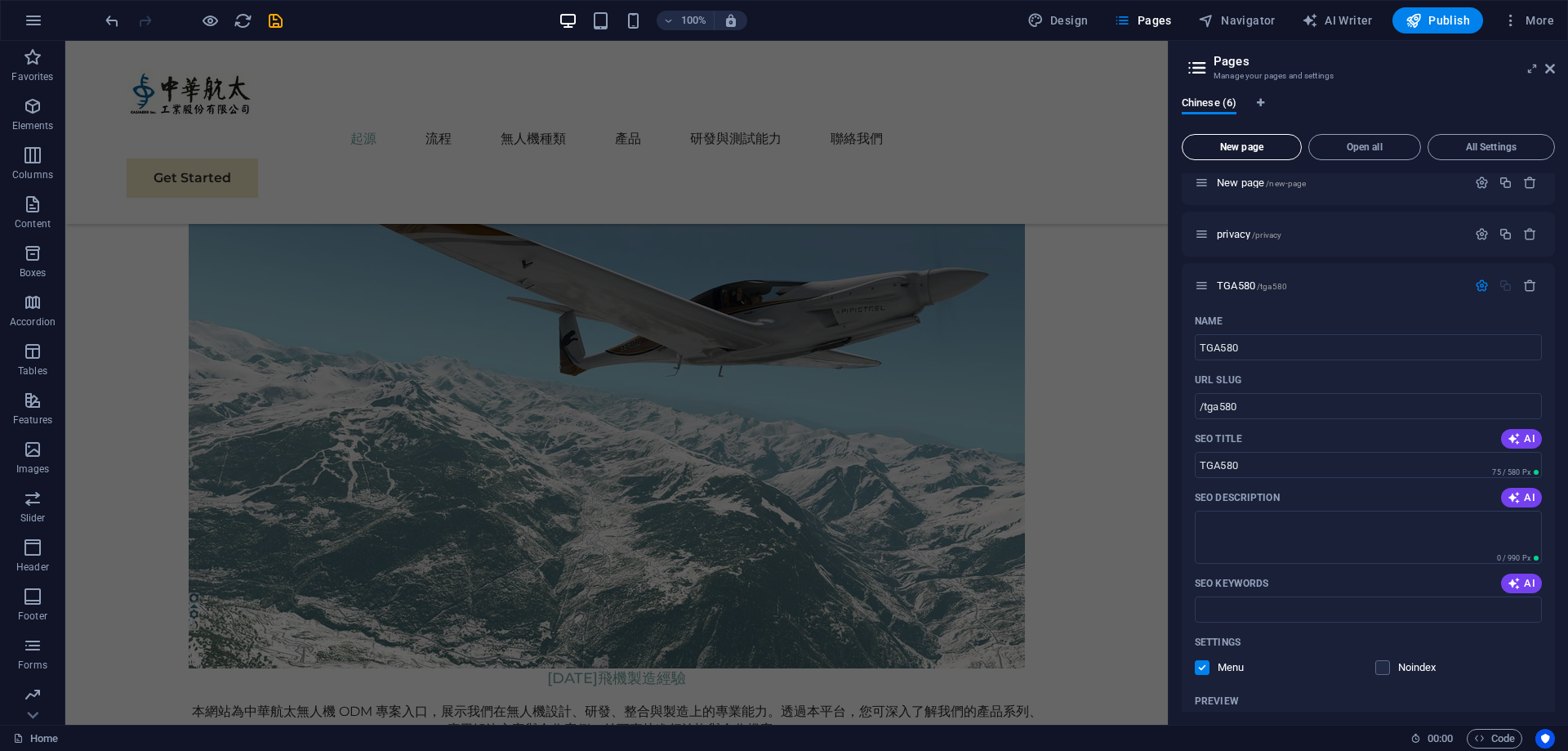
click at [1243, 146] on span "New page" at bounding box center [1242, 147] width 105 height 9
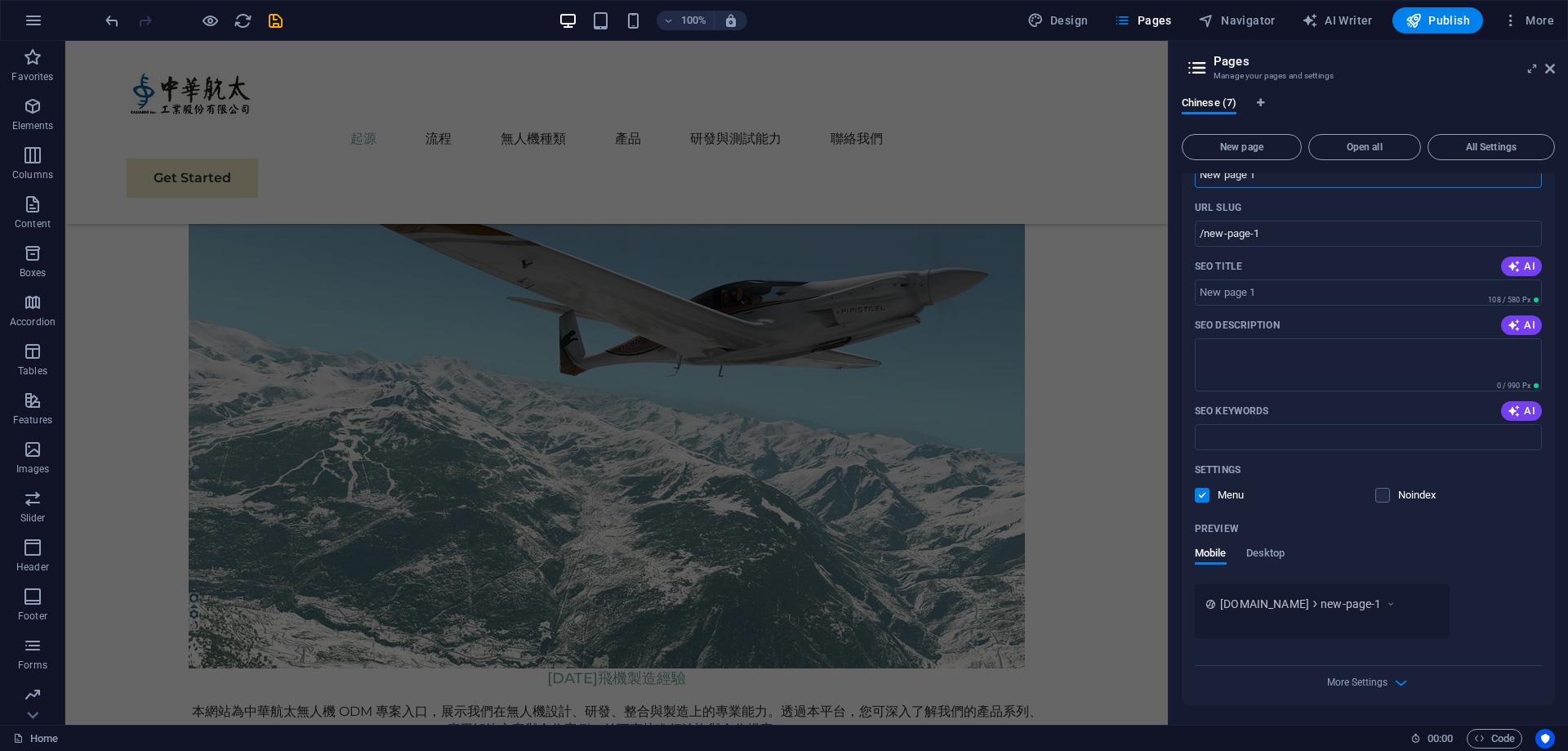
scroll to position [1309, 0]
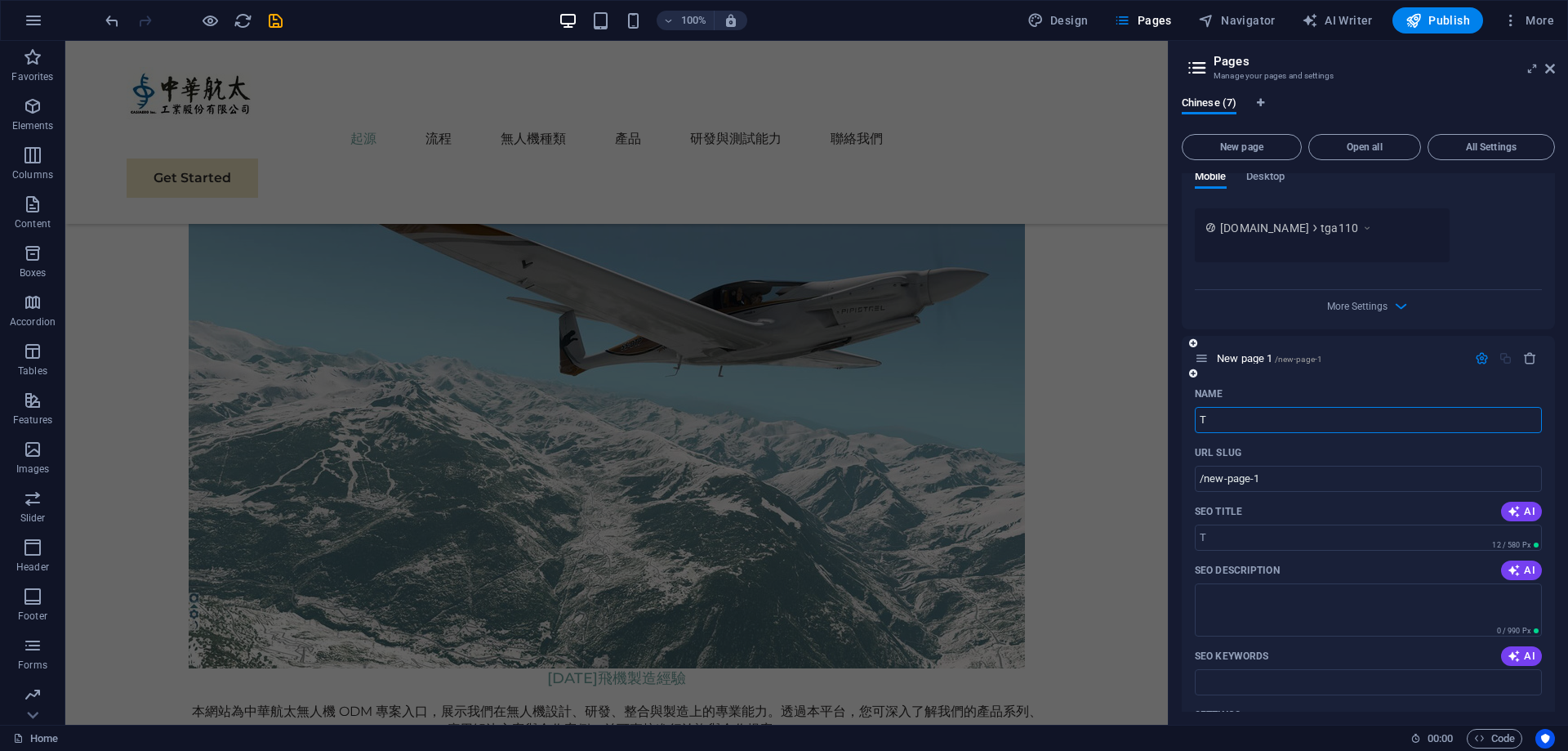
type input "T"
type input "/t"
type input "TGA1"
type input "/tga"
type input "TGA1"
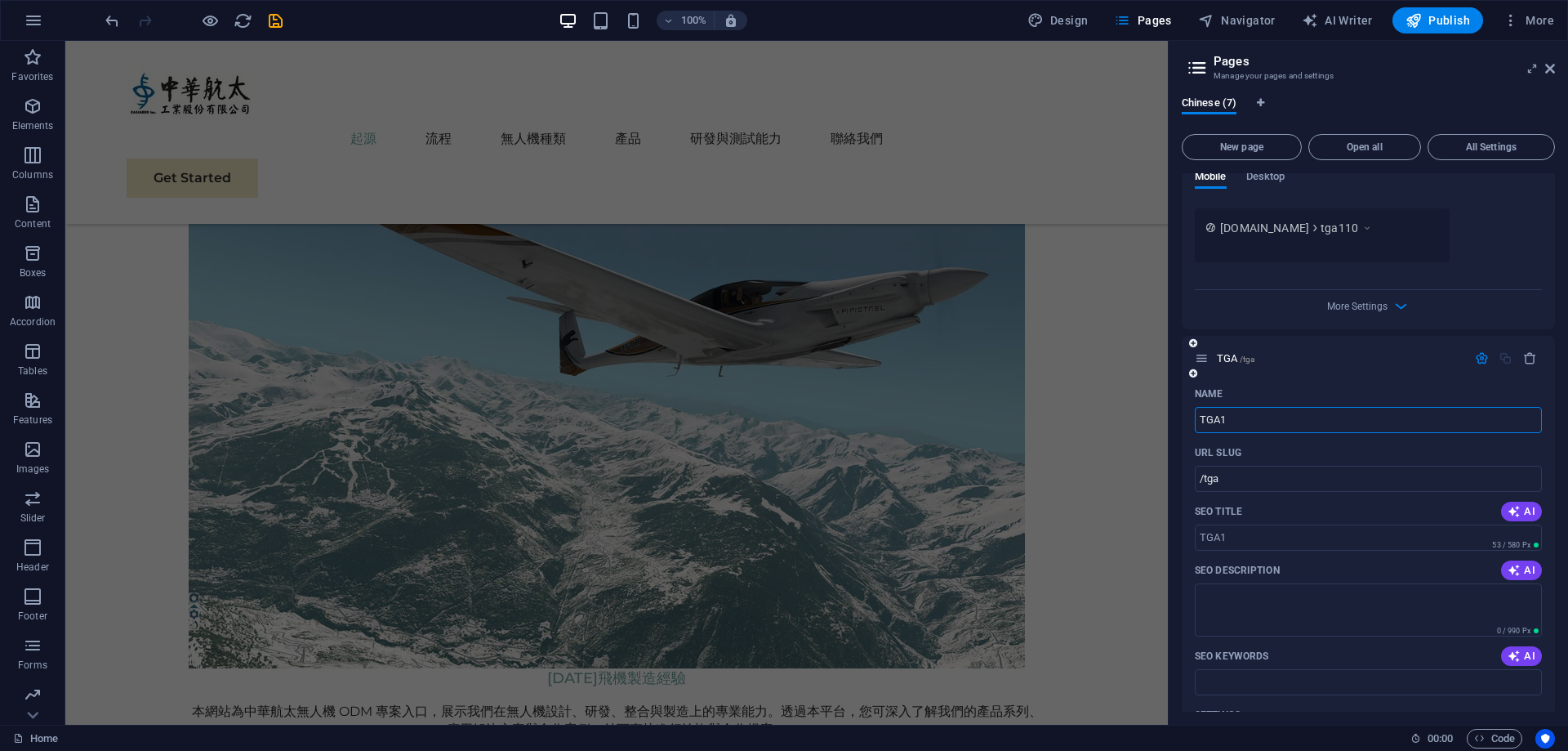
type input "/tga1"
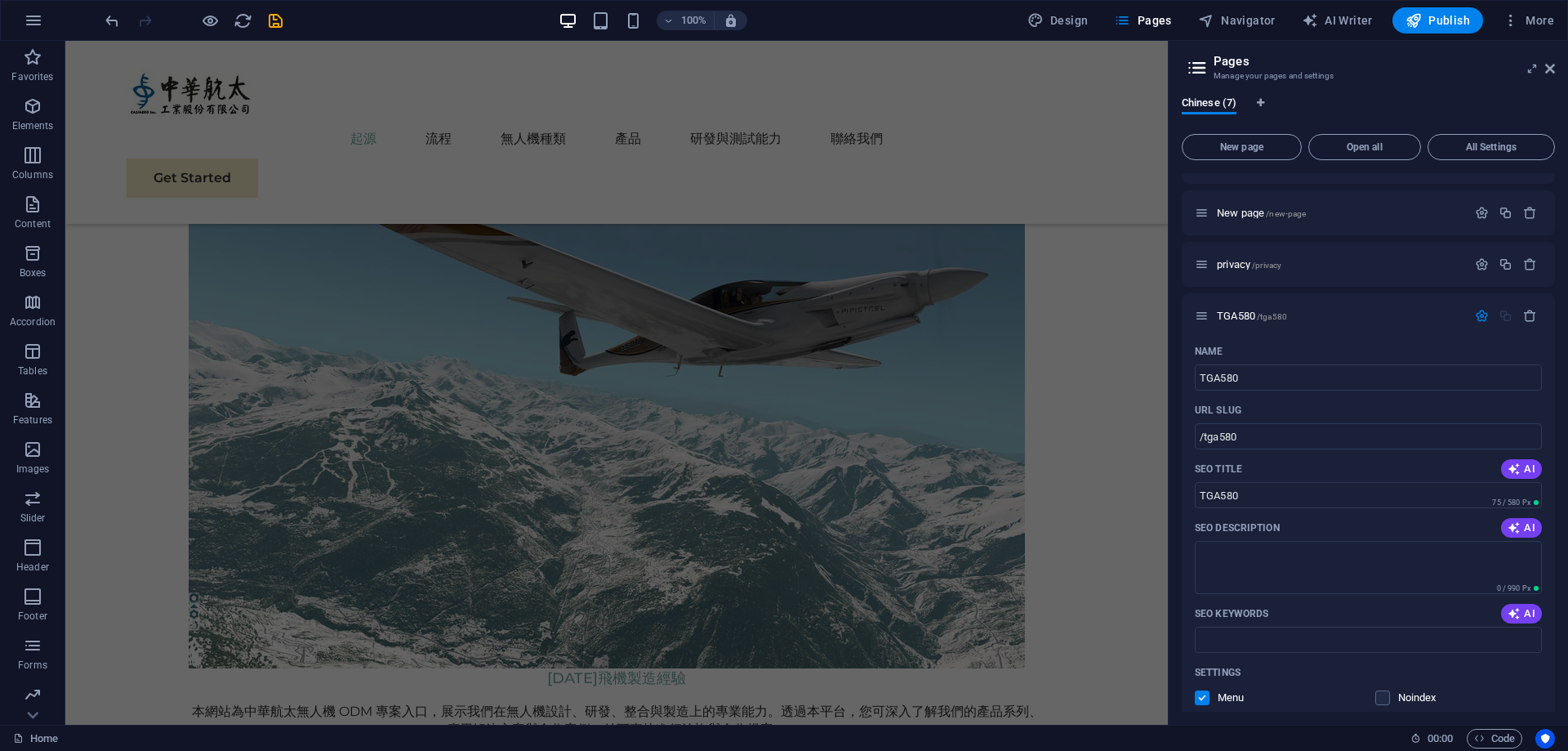
scroll to position [83, 0]
click at [1236, 266] on span "privacy /privacy" at bounding box center [1248, 267] width 64 height 12
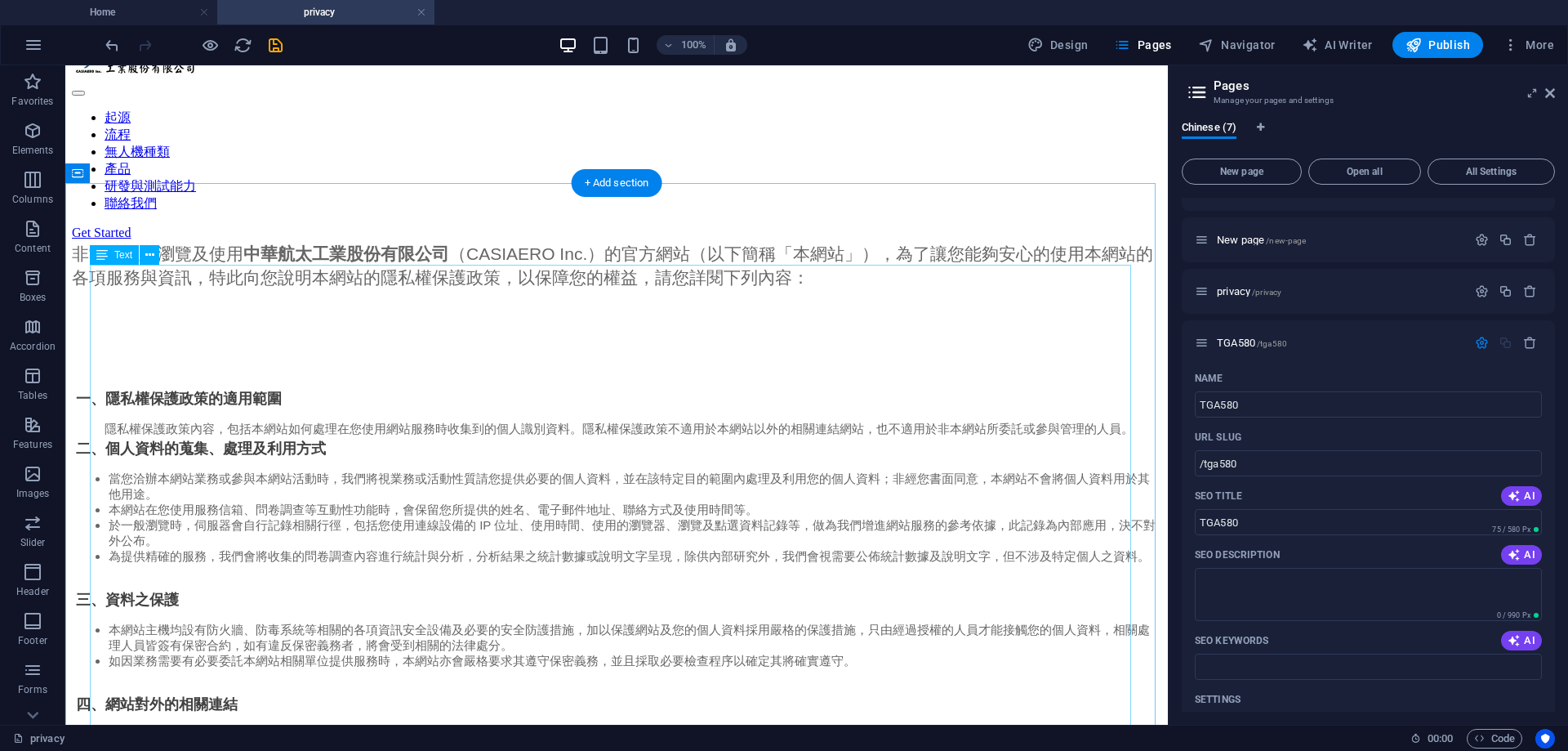
scroll to position [81, 0]
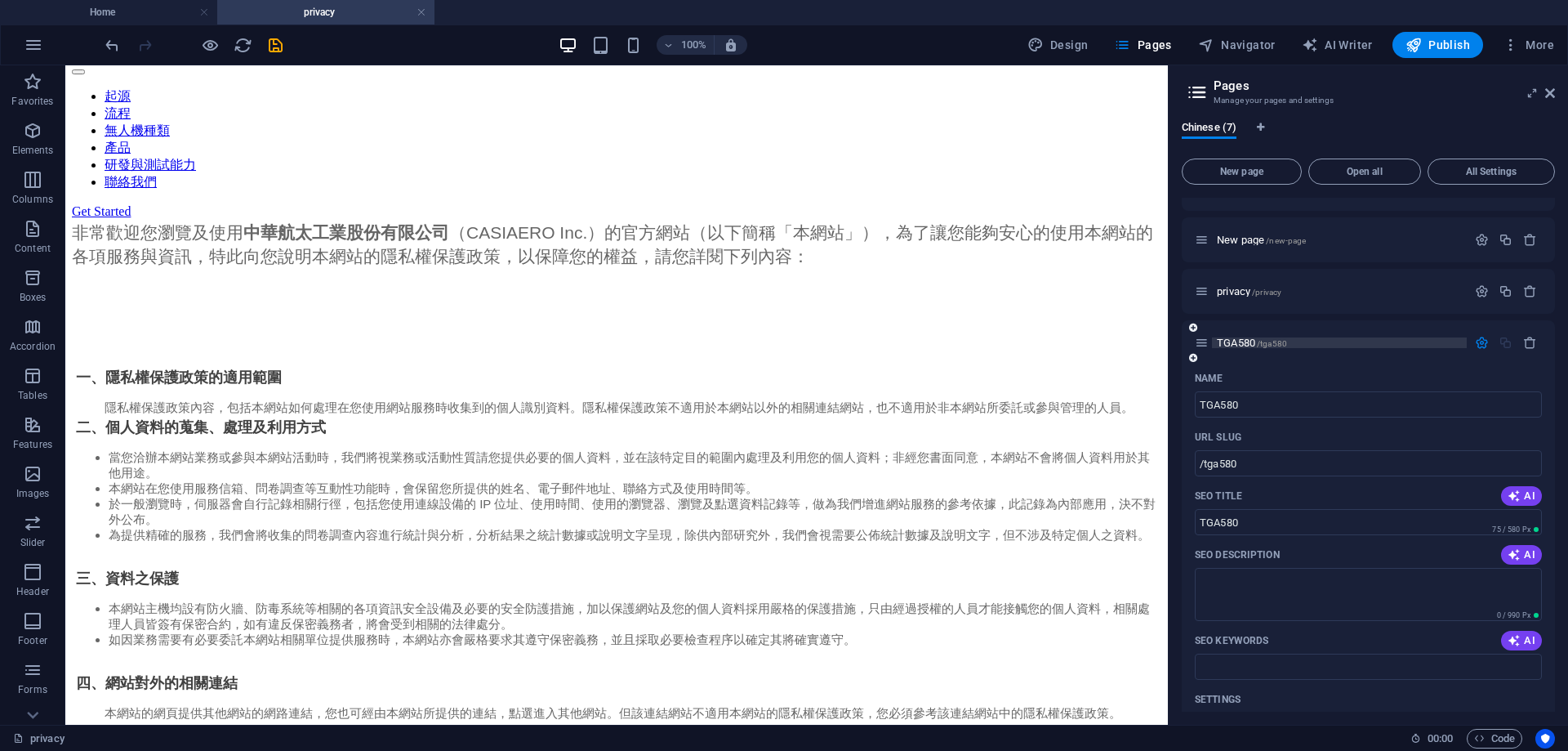
click at [1246, 345] on span "TGA580 /tga580" at bounding box center [1252, 343] width 70 height 12
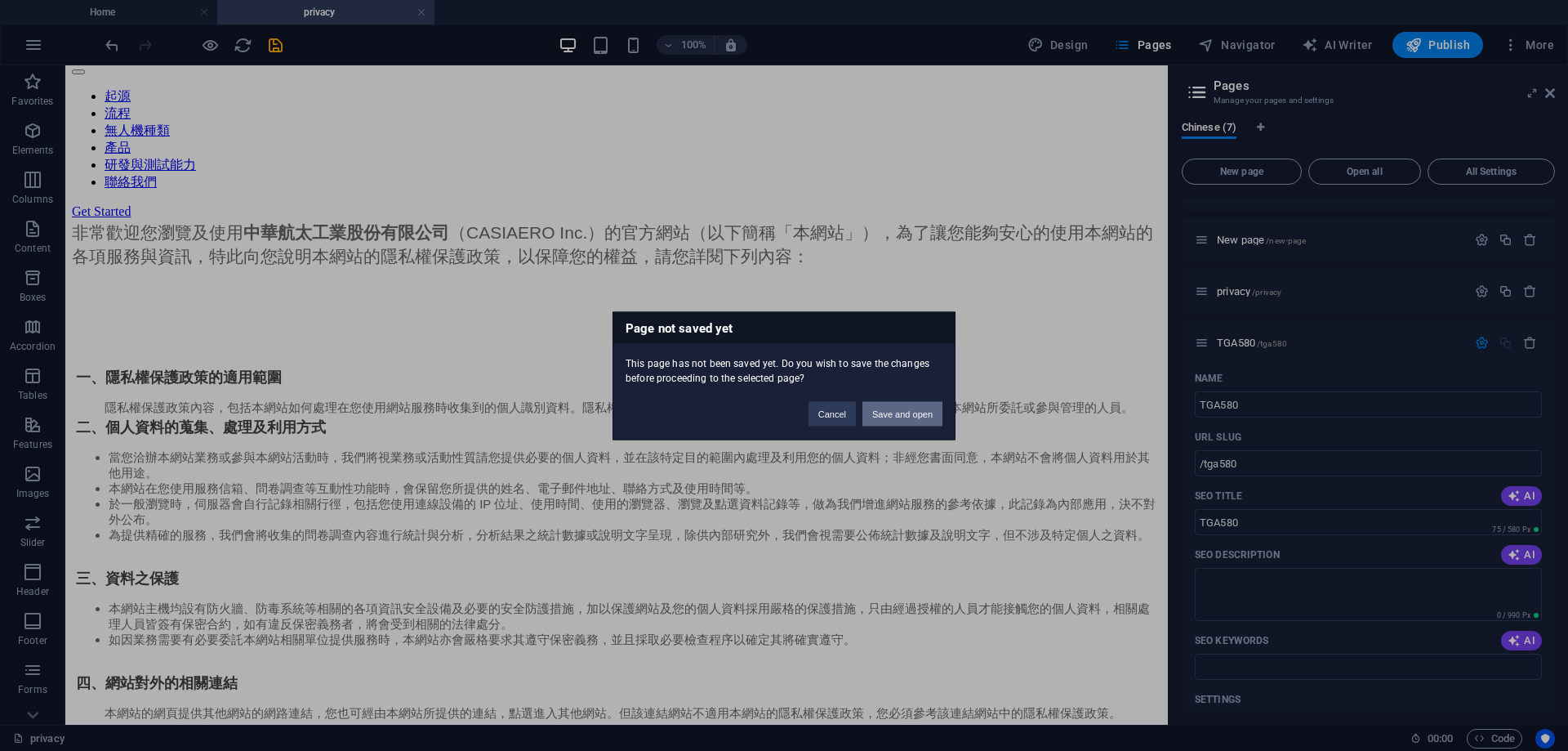
click at [884, 417] on button "Save and open" at bounding box center [901, 413] width 80 height 25
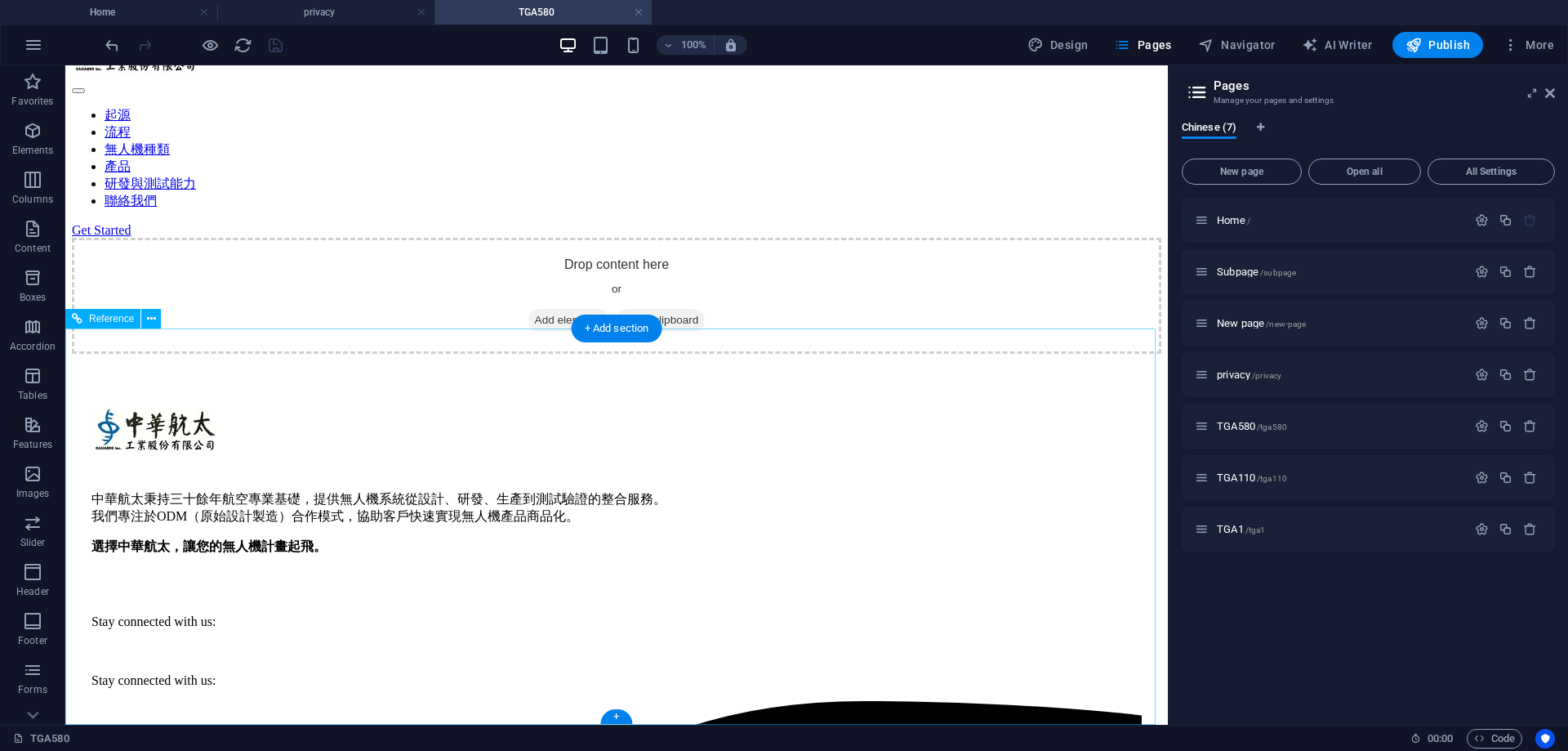
scroll to position [0, 0]
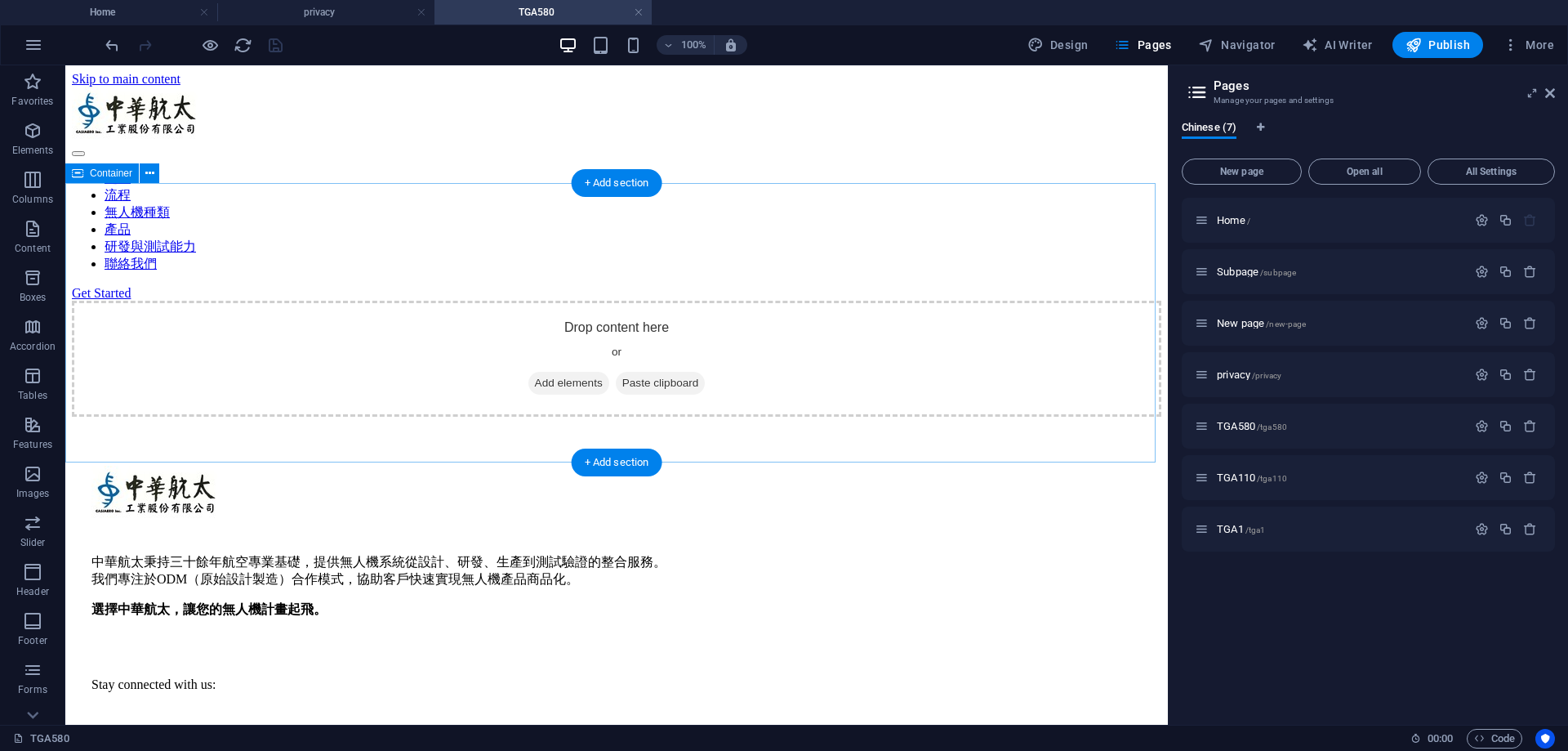
click at [568, 372] on span "Add elements" at bounding box center [569, 383] width 81 height 23
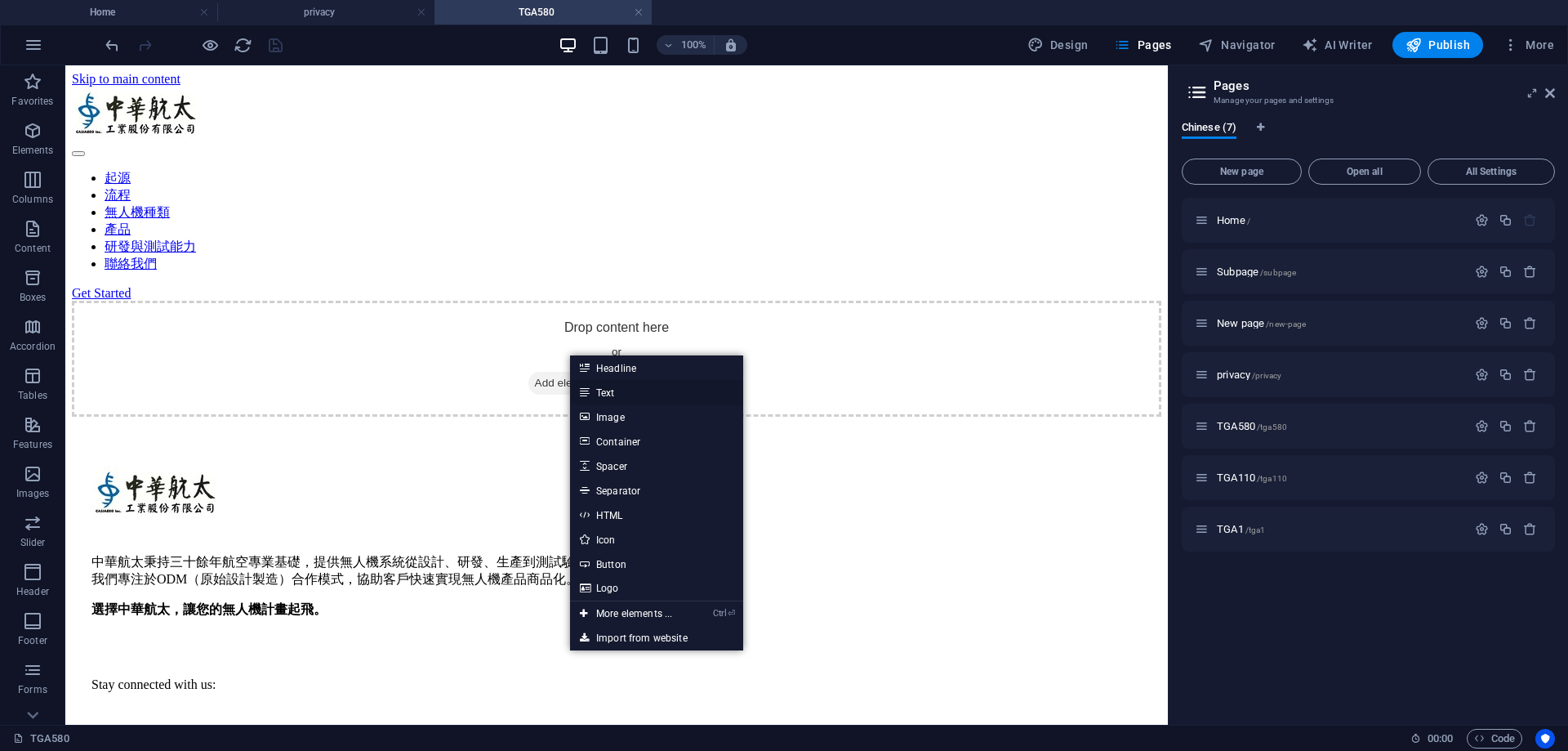
click at [617, 392] on link "Text" at bounding box center [656, 392] width 173 height 25
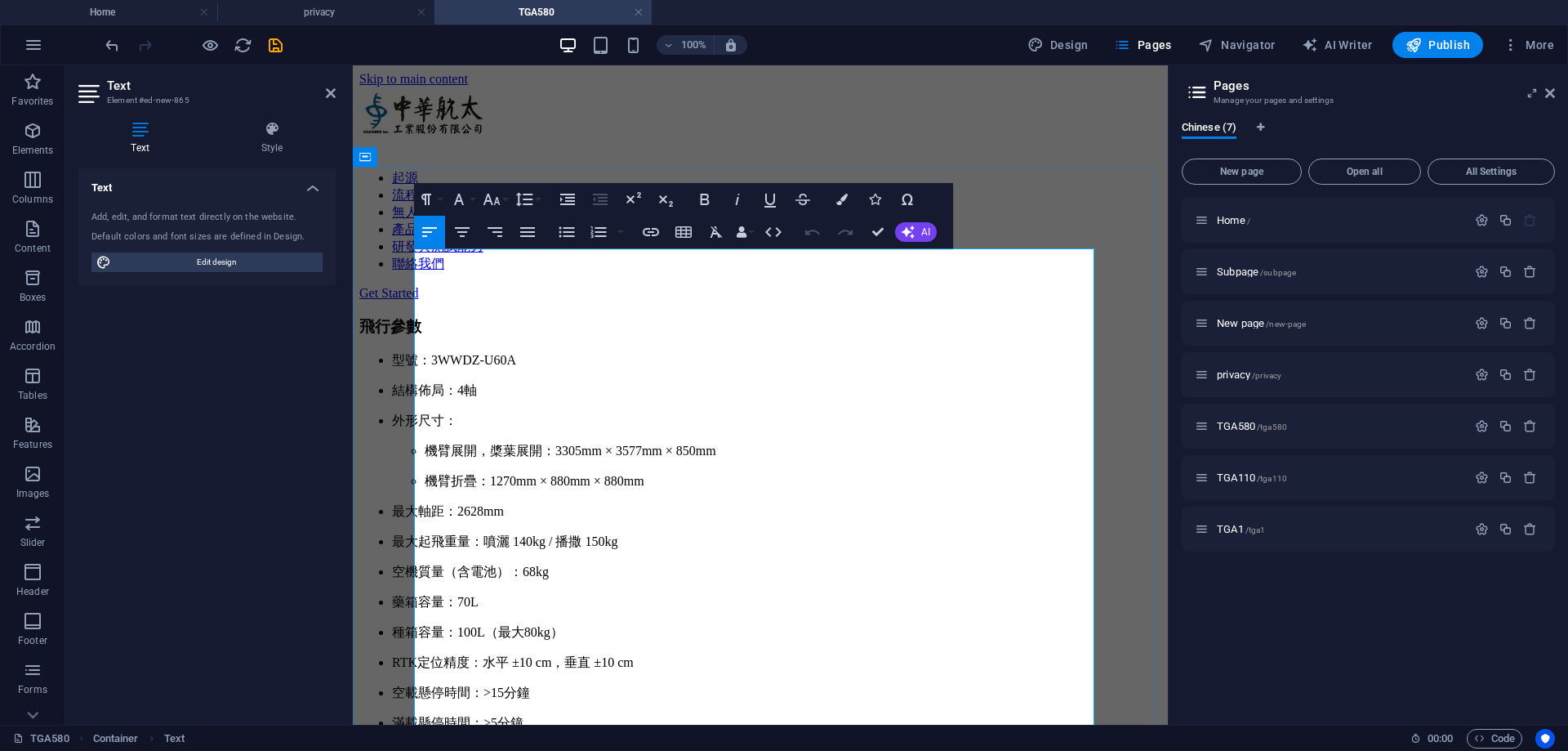
click at [529, 352] on p "型號：3WWDZ-U60A" at bounding box center [776, 361] width 769 height 17
click at [595, 352] on p "型號：3WWDZ-U60A" at bounding box center [776, 361] width 769 height 17
click at [1248, 423] on span "TGA580 /tga580" at bounding box center [1252, 426] width 70 height 12
click at [1245, 425] on span "TGA580 /tga580" at bounding box center [1252, 426] width 70 height 12
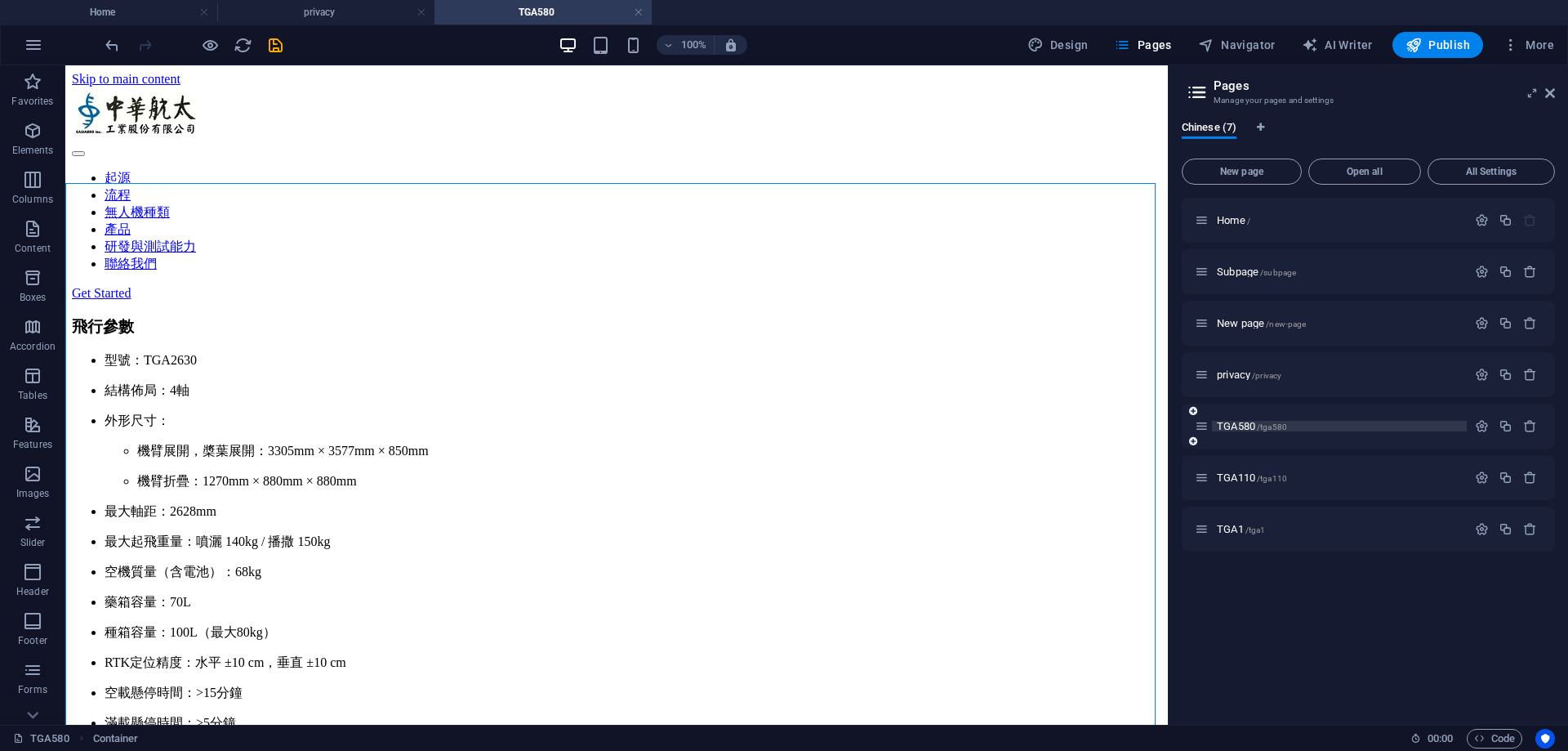
click at [1255, 429] on span "TGA580 /tga580" at bounding box center [1252, 426] width 70 height 12
click at [1201, 429] on icon at bounding box center [1201, 426] width 14 height 14
click at [1194, 433] on div "TGA580 /tga580" at bounding box center [1330, 426] width 272 height 19
click at [1244, 428] on span "TGA580 /tga580" at bounding box center [1252, 426] width 70 height 12
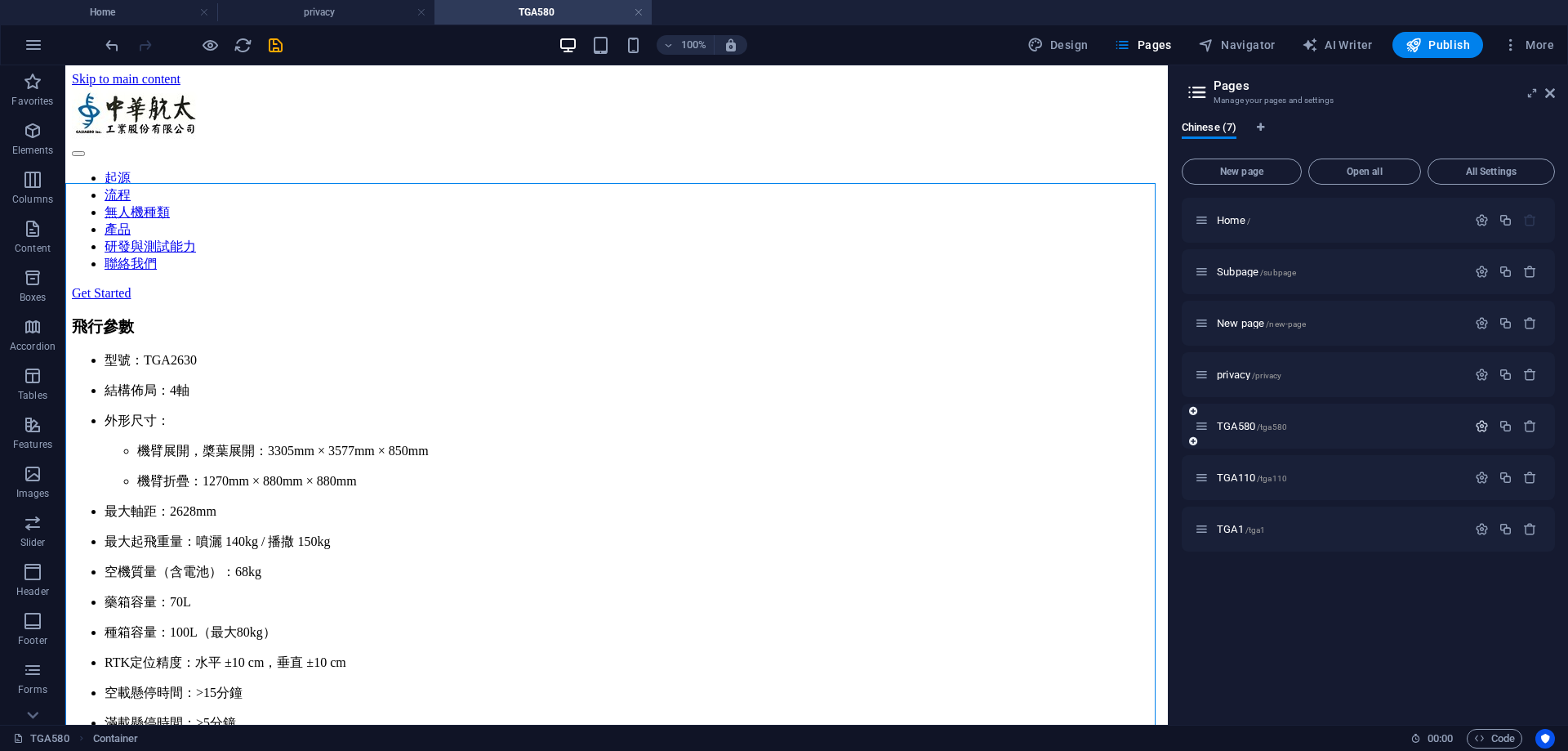
click at [1481, 426] on icon "button" at bounding box center [1481, 426] width 14 height 14
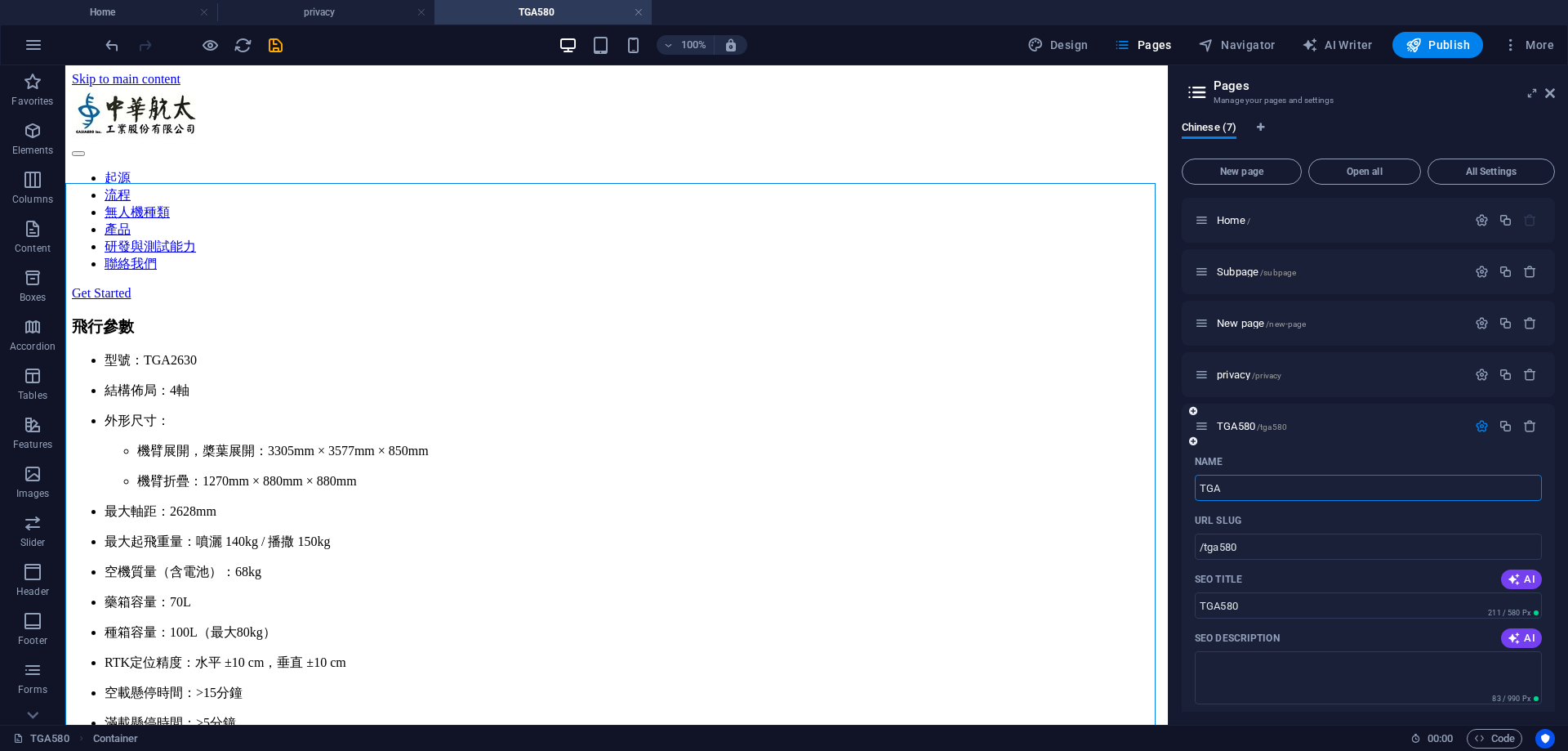
type input "TGA"
type input "/tga"
type input "TGA"
type input "TGA2630"
type input "/tga2630"
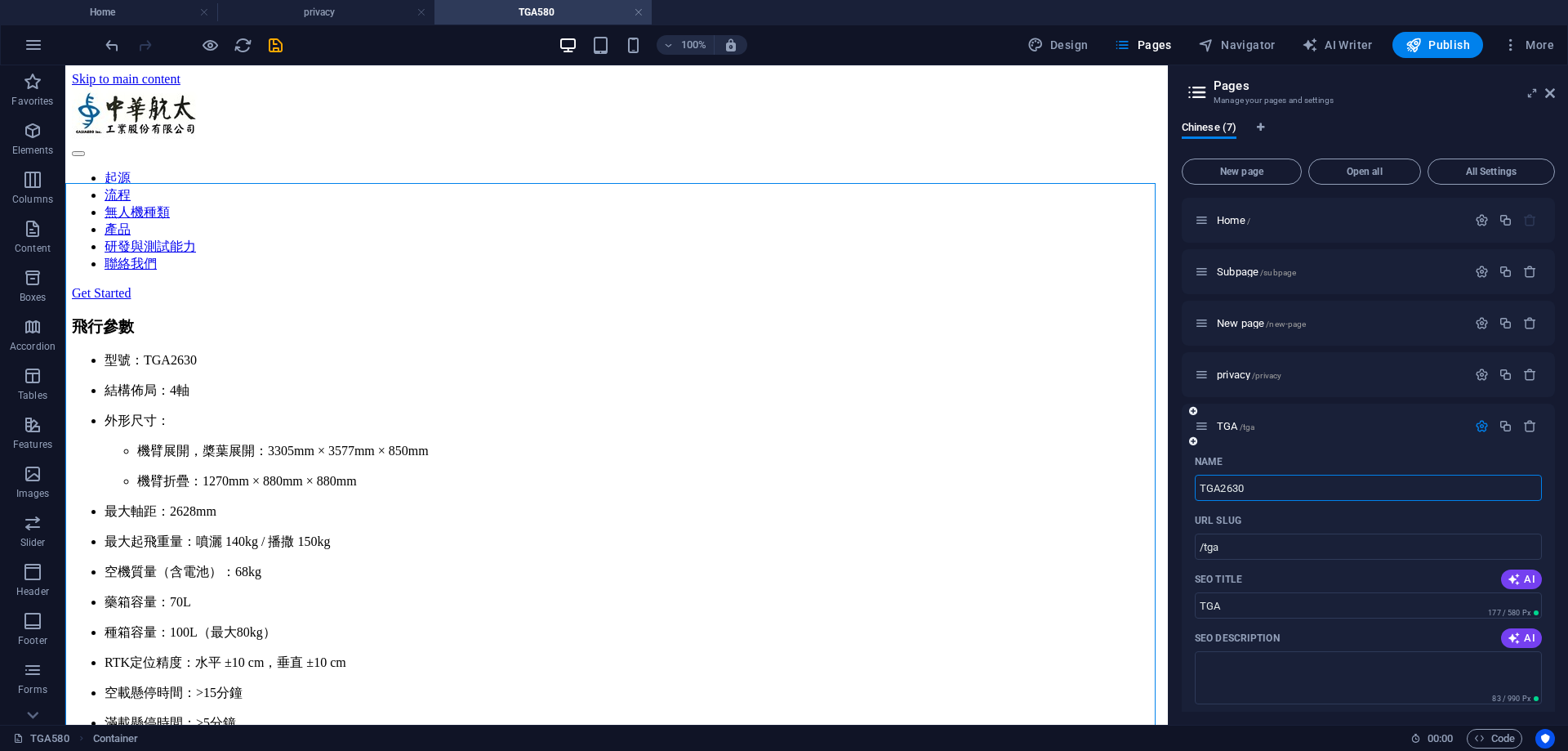
type input "TGA2630"
click at [1475, 430] on icon "button" at bounding box center [1481, 426] width 14 height 14
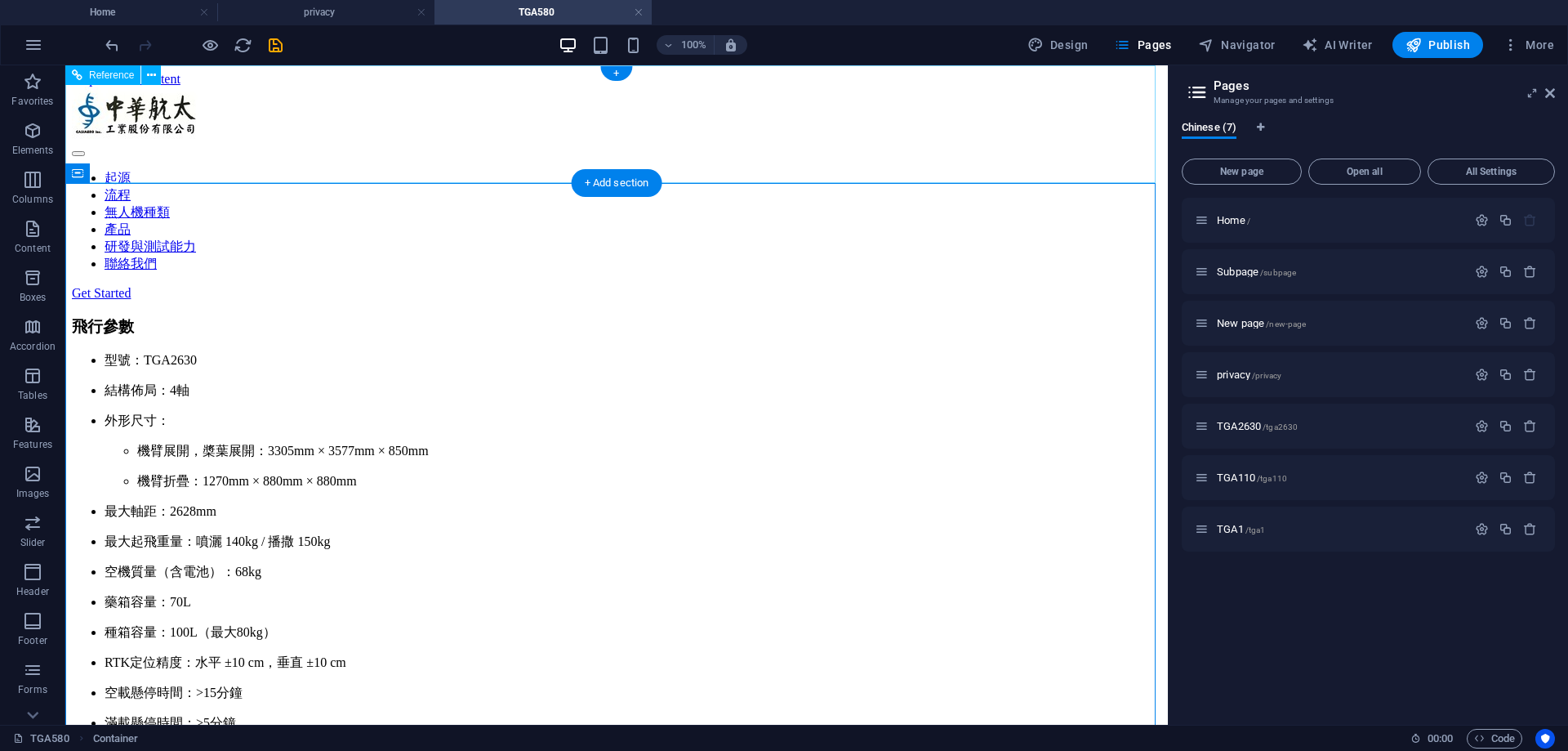
click at [607, 170] on nav "起源 流程 無人機種類 產品 研發與測試能力 聯絡我們" at bounding box center [616, 221] width 1089 height 103
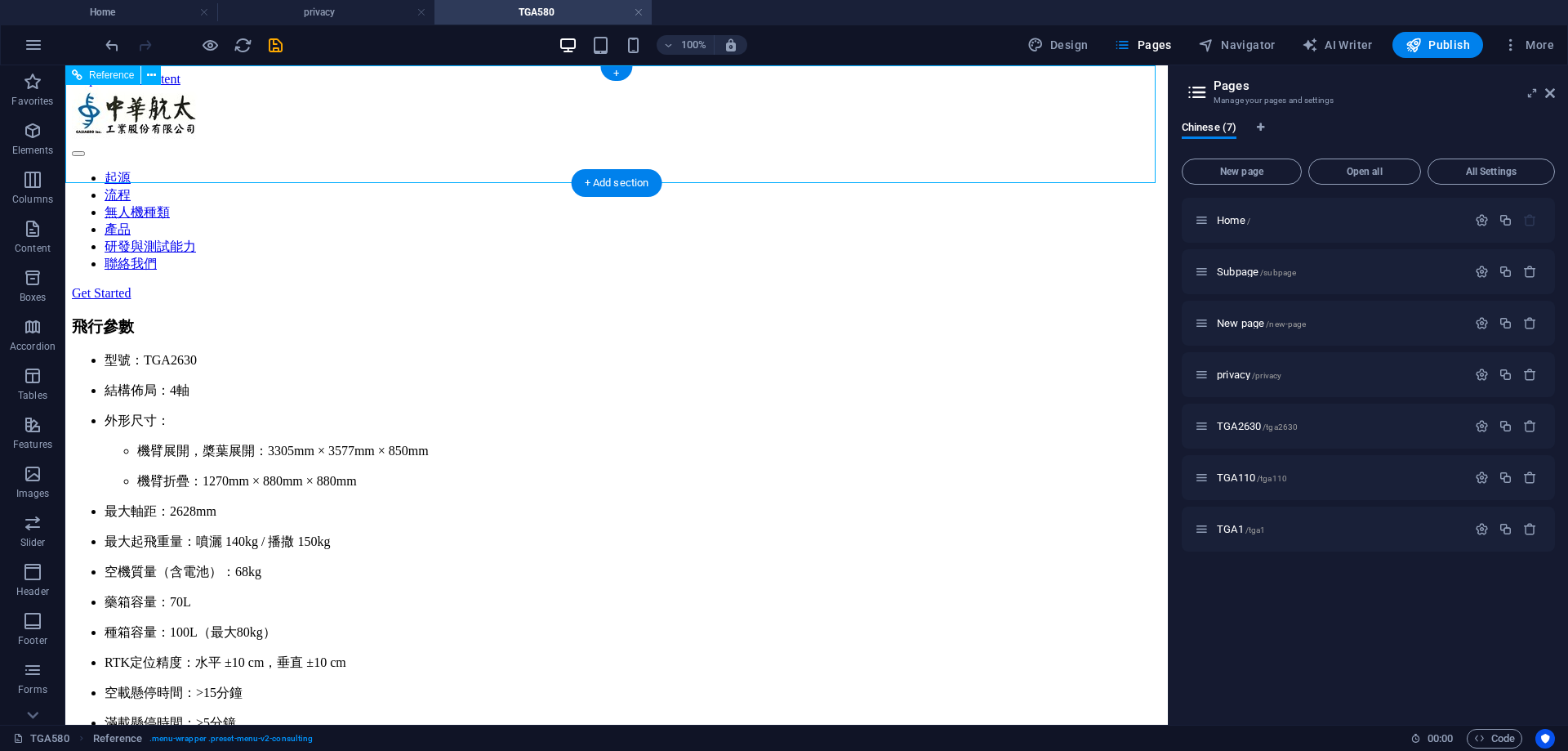
click at [614, 170] on nav "起源 流程 無人機種類 產品 研發與測試能力 聯絡我們" at bounding box center [616, 221] width 1089 height 103
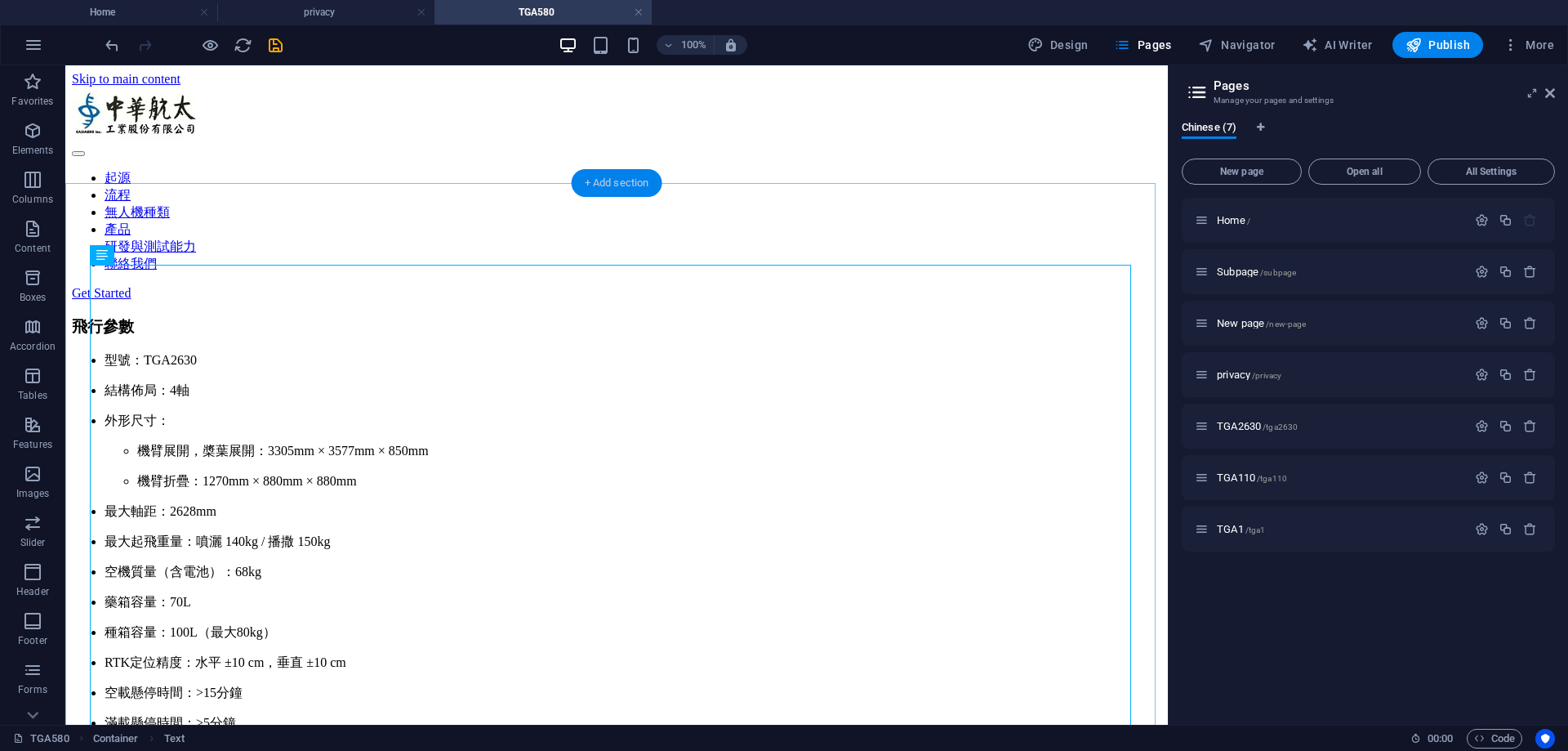
click at [619, 188] on div "+ Add section" at bounding box center [617, 183] width 91 height 27
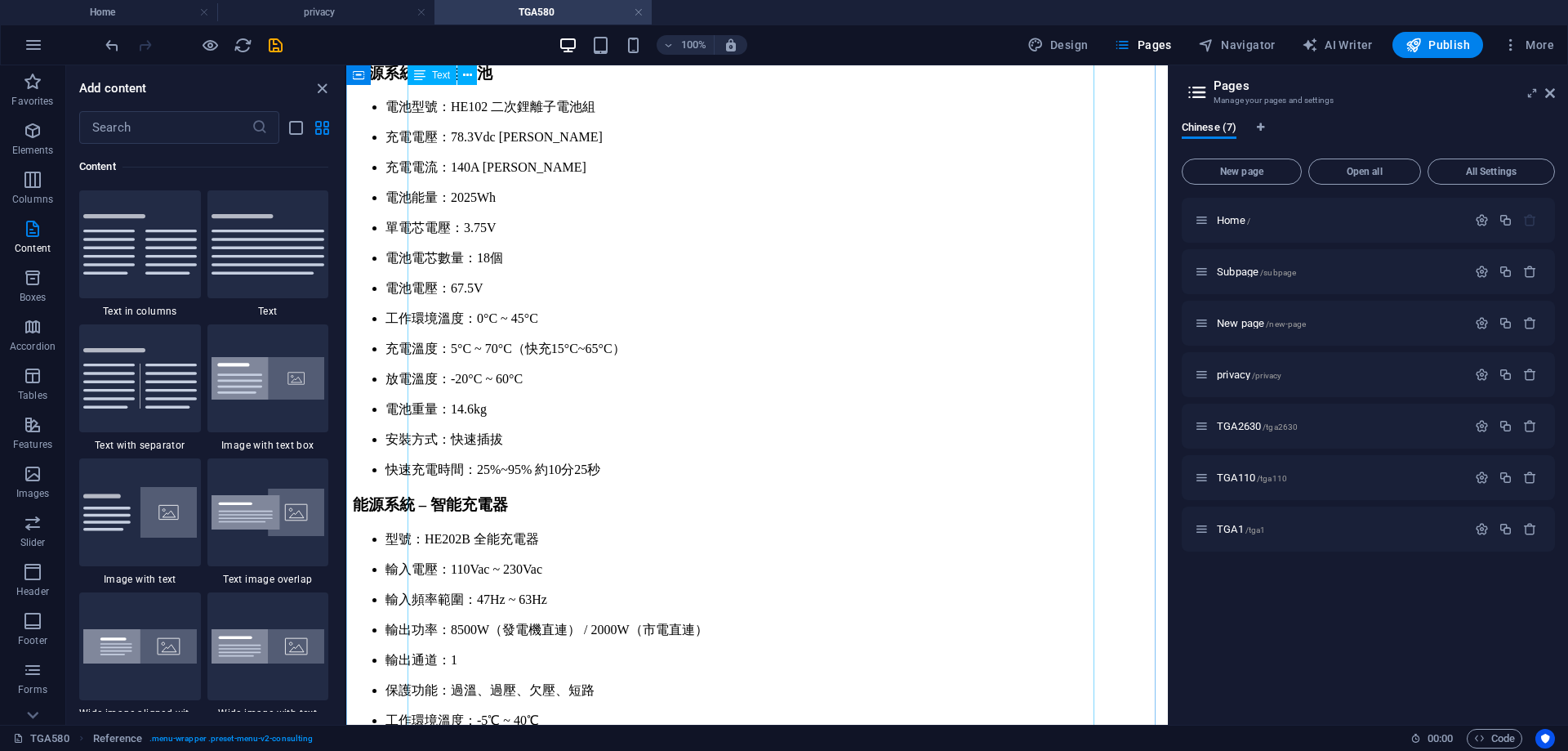
scroll to position [1226, 0]
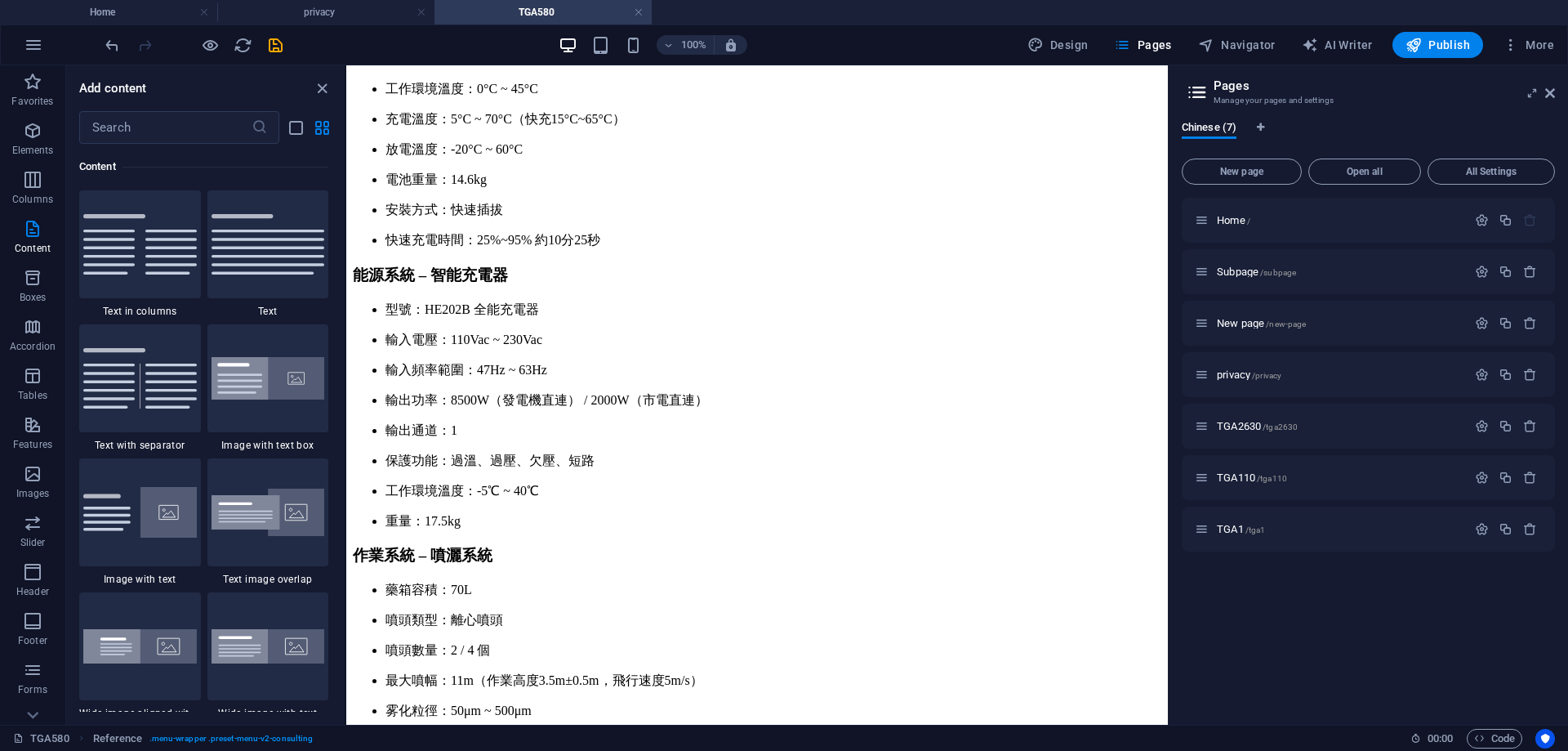
click at [266, 50] on div at bounding box center [193, 45] width 183 height 26
click at [282, 46] on icon "save" at bounding box center [276, 45] width 19 height 19
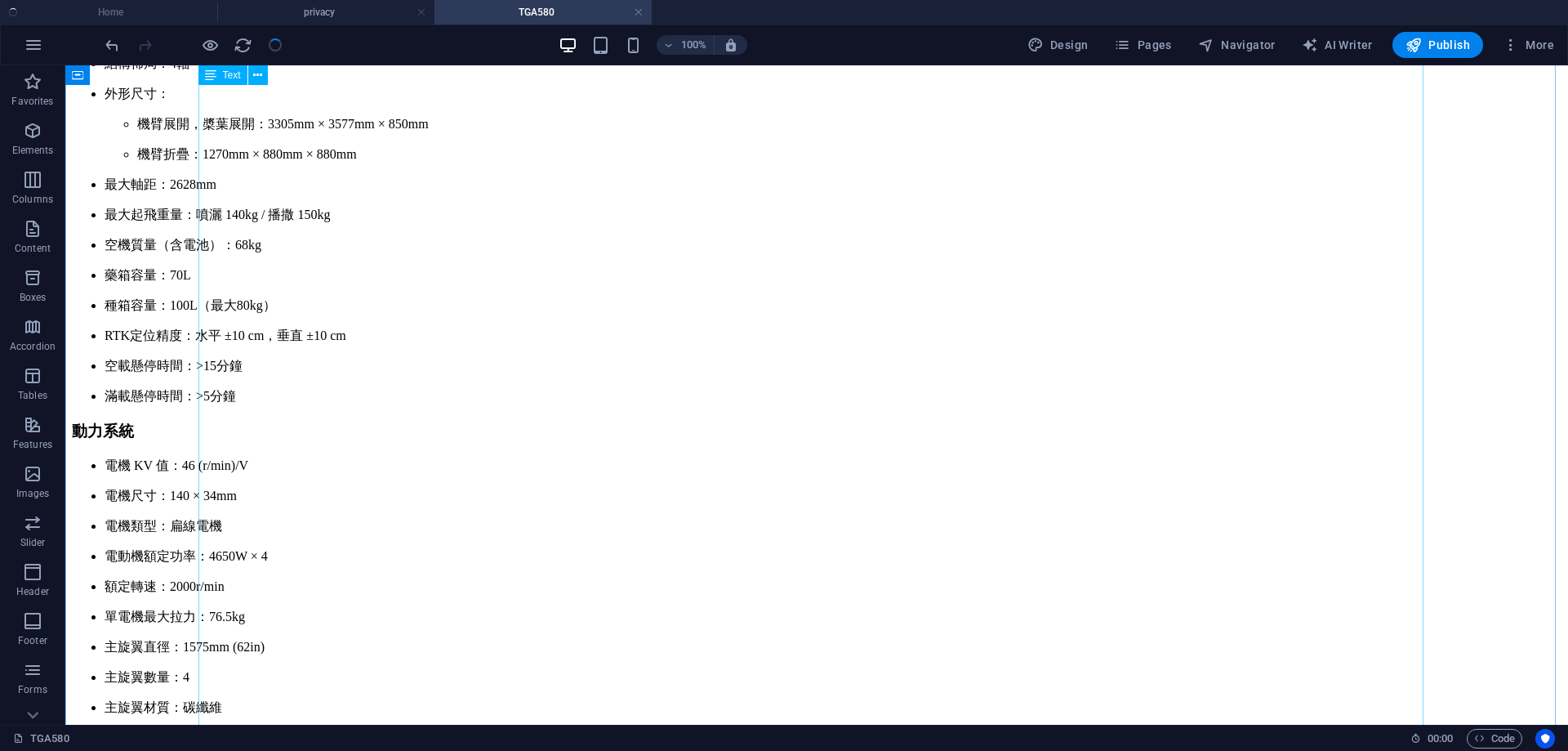
scroll to position [0, 0]
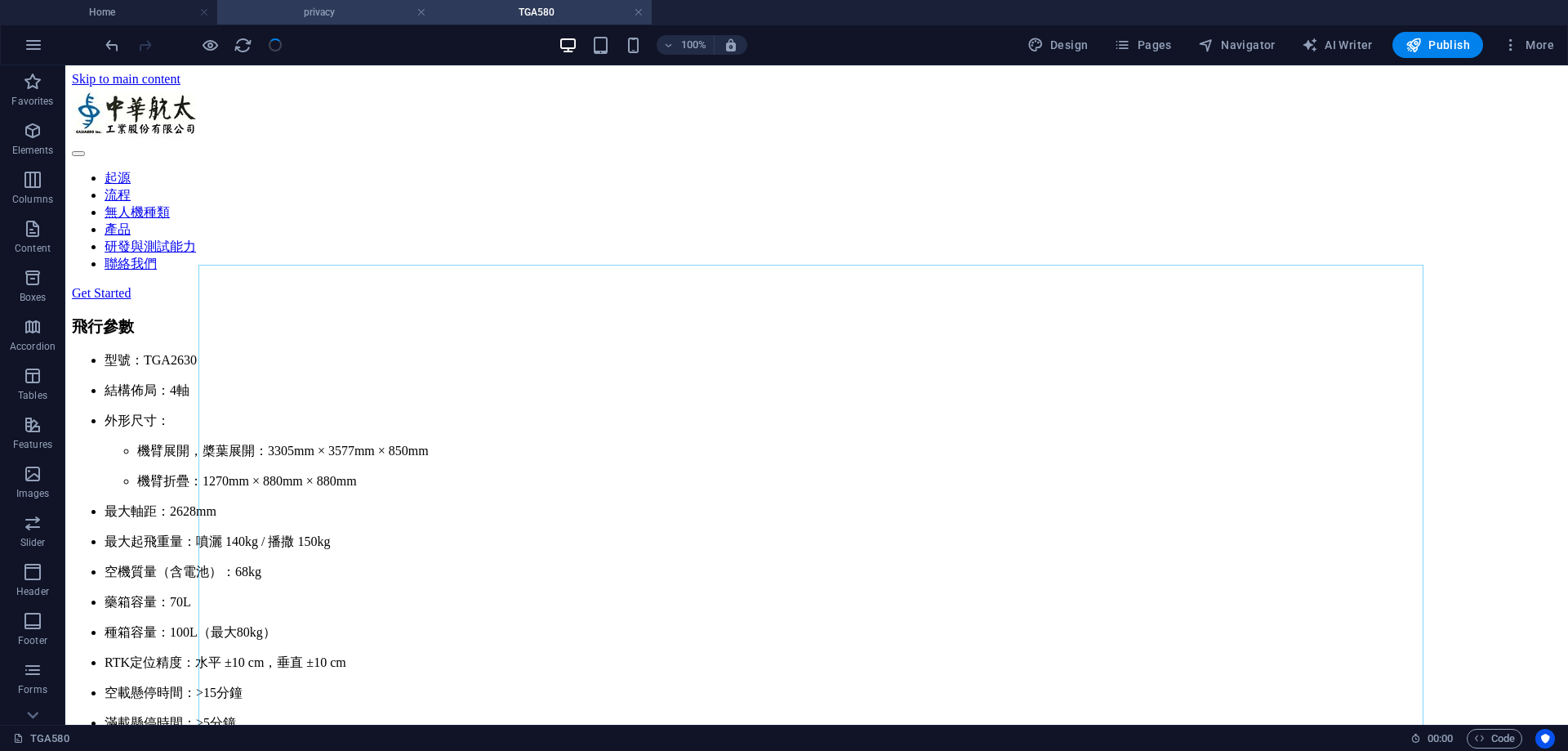
click at [368, 10] on h4 "privacy" at bounding box center [326, 12] width 218 height 18
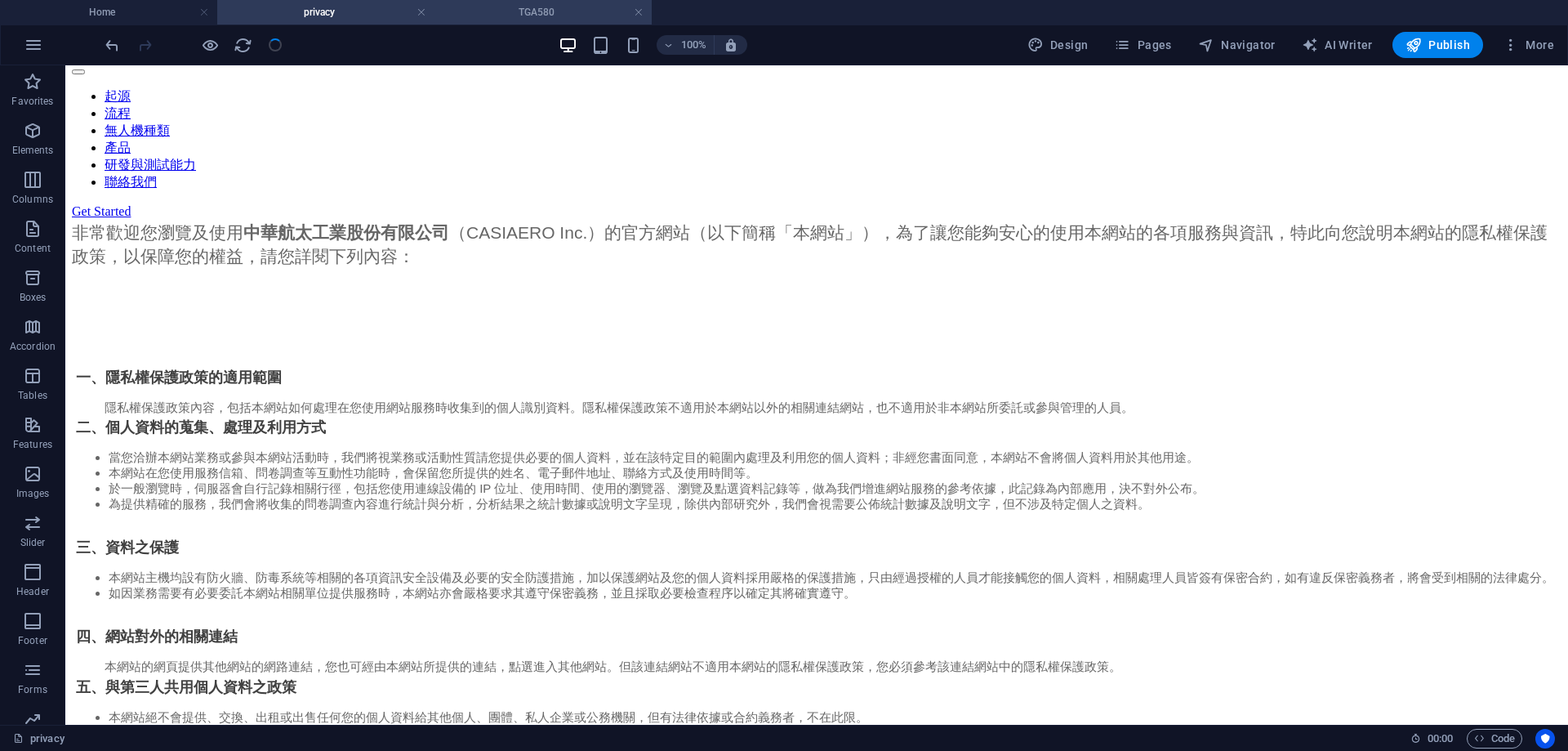
click at [508, 19] on h4 "TGA580" at bounding box center [543, 12] width 218 height 18
